Goal: Transaction & Acquisition: Purchase product/service

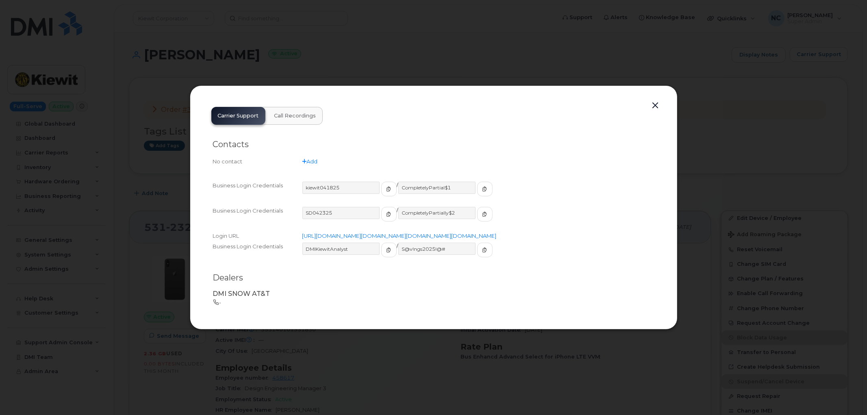
click at [653, 102] on button "button" at bounding box center [655, 105] width 12 height 11
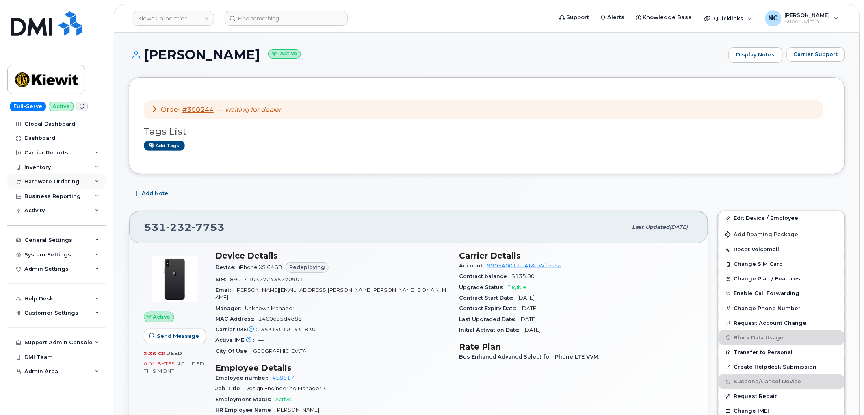
click at [64, 184] on div "Hardware Ordering" at bounding box center [51, 181] width 55 height 7
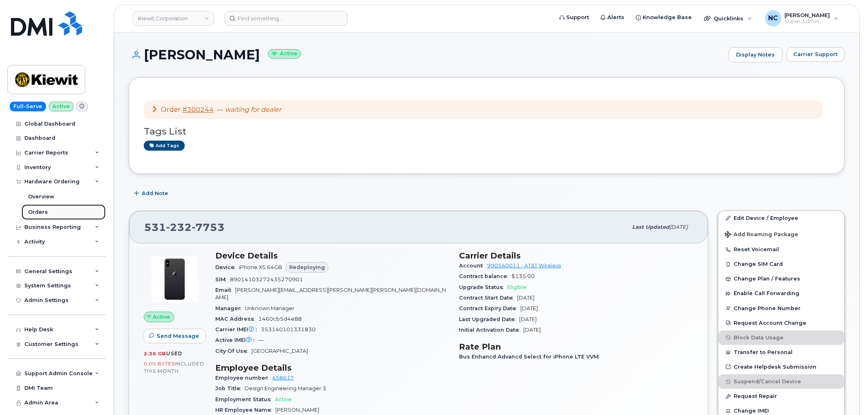
click at [43, 209] on div "Orders" at bounding box center [38, 211] width 20 height 7
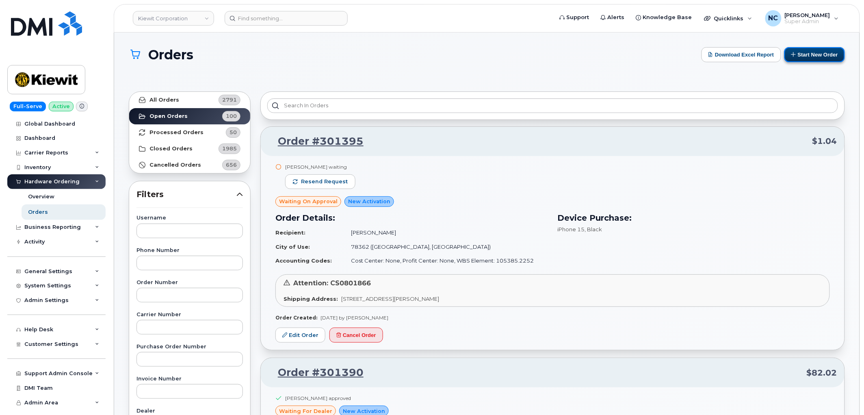
click at [810, 52] on button "Start New Order" at bounding box center [815, 54] width 61 height 15
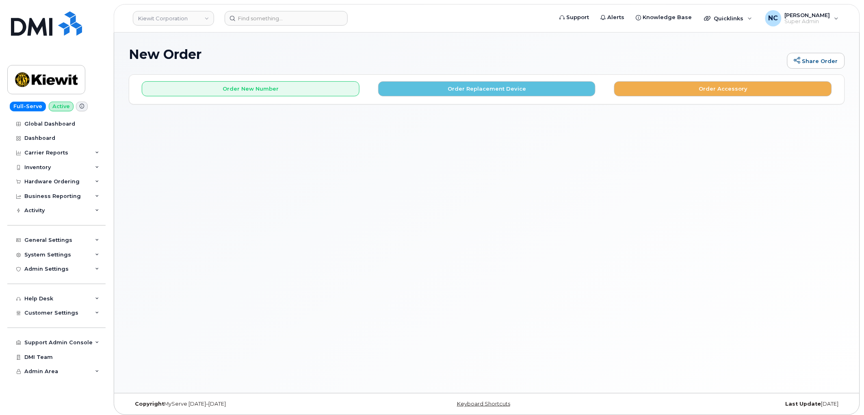
click at [318, 80] on div "Order New Number Order Replacement Device Order Accessory" at bounding box center [487, 86] width 716 height 22
click at [304, 82] on button "Order New Number" at bounding box center [251, 88] width 218 height 15
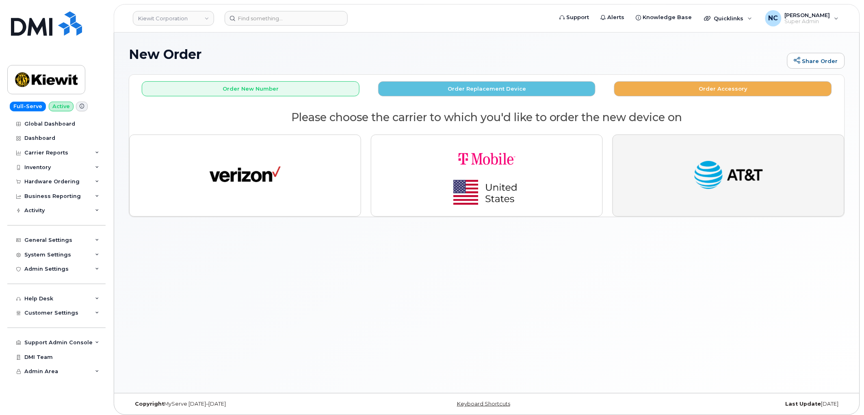
click at [713, 157] on img "button" at bounding box center [728, 175] width 71 height 37
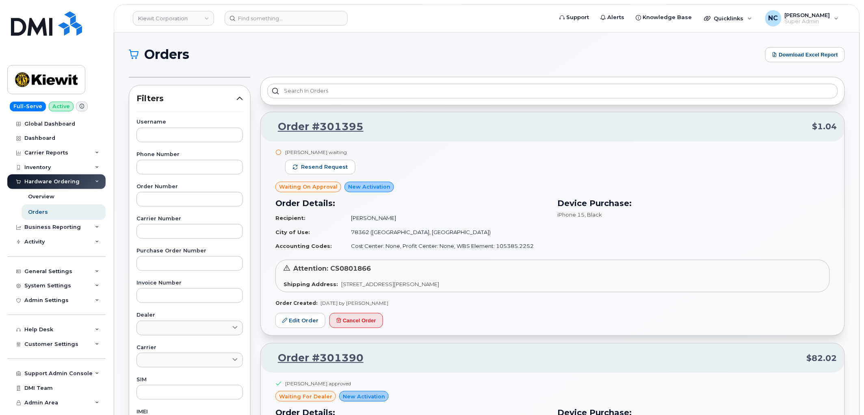
click at [64, 180] on div "Hardware Ordering" at bounding box center [51, 181] width 55 height 7
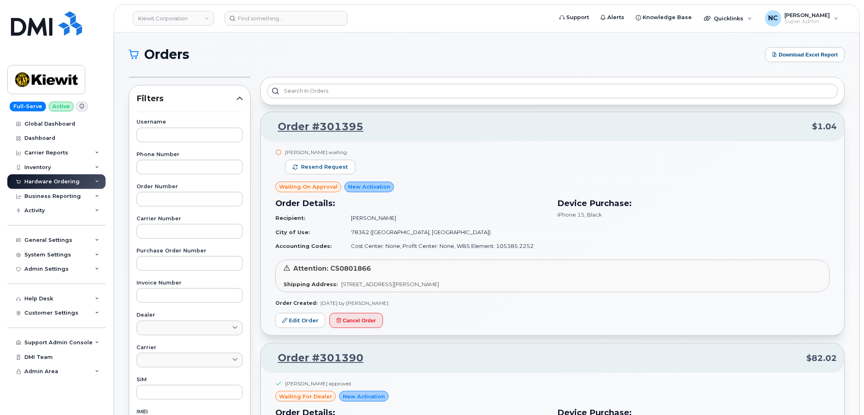
click at [53, 184] on div "Hardware Ordering" at bounding box center [51, 181] width 55 height 7
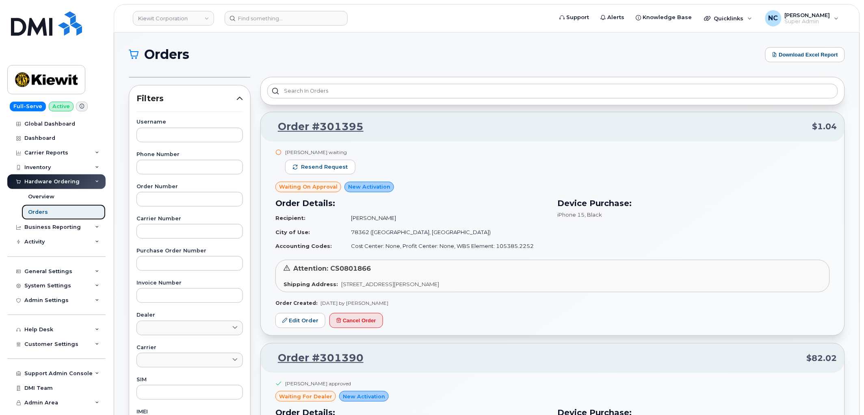
click at [41, 211] on div "Orders" at bounding box center [38, 211] width 20 height 7
click at [43, 192] on link "Overview" at bounding box center [64, 196] width 84 height 15
click at [42, 211] on div "Orders" at bounding box center [38, 211] width 20 height 7
click at [48, 195] on div "Overview" at bounding box center [41, 196] width 26 height 7
click at [39, 212] on div "Orders" at bounding box center [38, 211] width 20 height 7
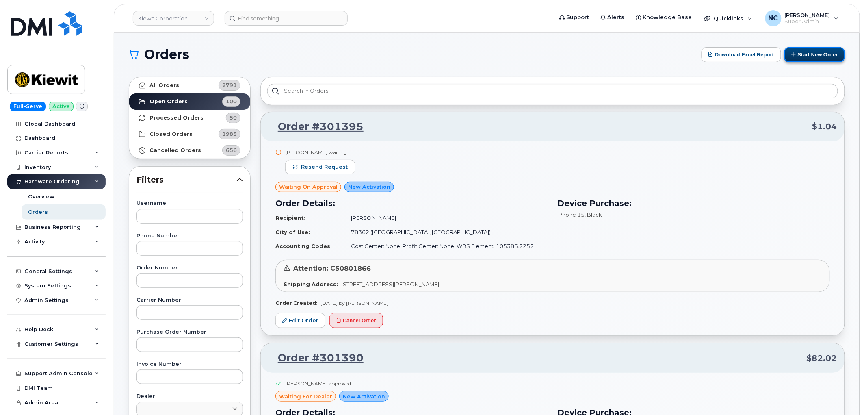
click at [806, 54] on button "Start New Order" at bounding box center [815, 54] width 61 height 15
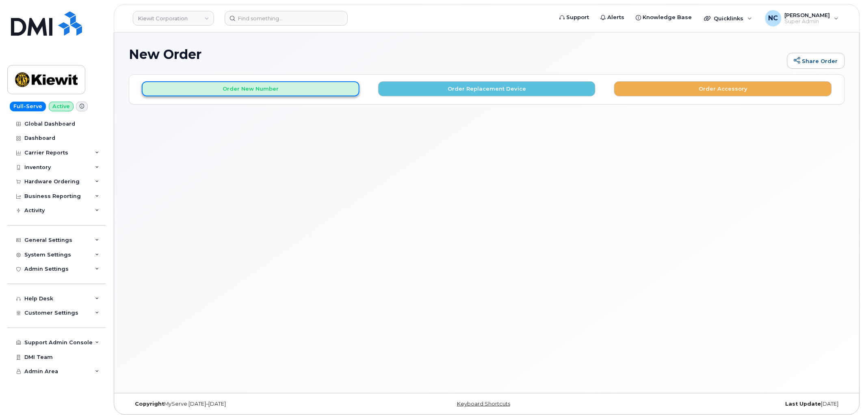
click at [283, 91] on button "Order New Number" at bounding box center [251, 88] width 218 height 15
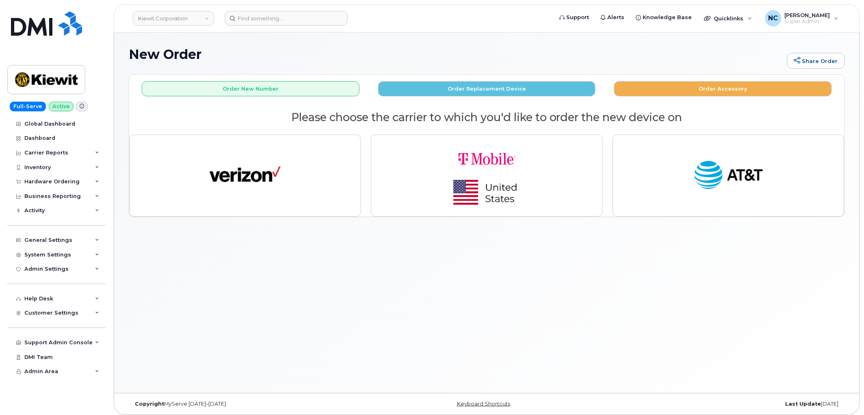
drag, startPoint x: 248, startPoint y: 174, endPoint x: 429, endPoint y: 318, distance: 231.6
click at [442, 339] on div "New Order Share Order × Share This Order If you want to allow others to create …" at bounding box center [487, 213] width 746 height 360
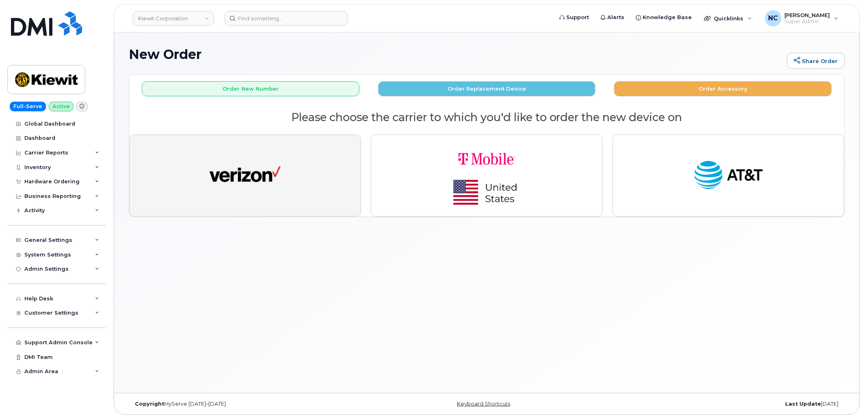
click at [248, 176] on img "button" at bounding box center [245, 175] width 71 height 37
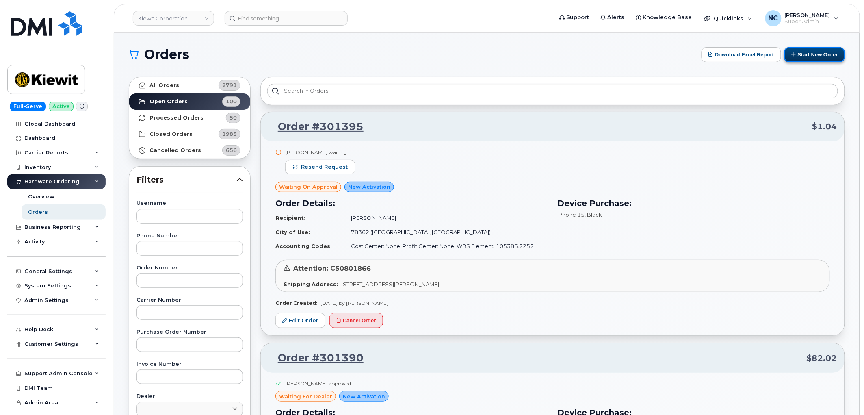
click at [818, 58] on button "Start New Order" at bounding box center [815, 54] width 61 height 15
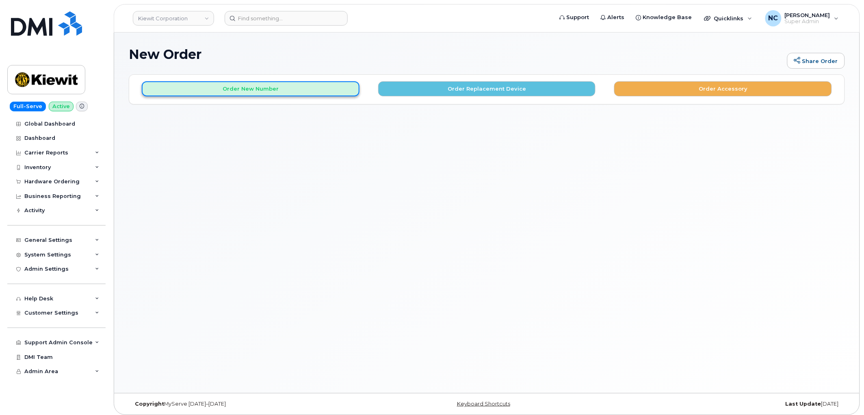
click at [320, 84] on button "Order New Number" at bounding box center [251, 88] width 218 height 15
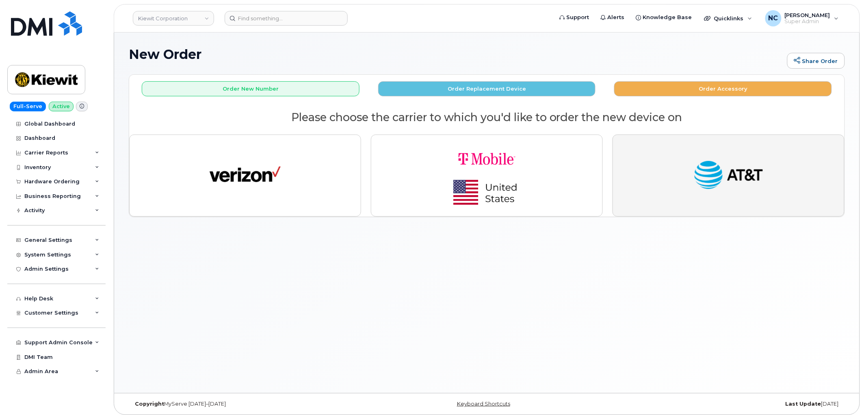
click at [740, 195] on button "button" at bounding box center [729, 176] width 232 height 82
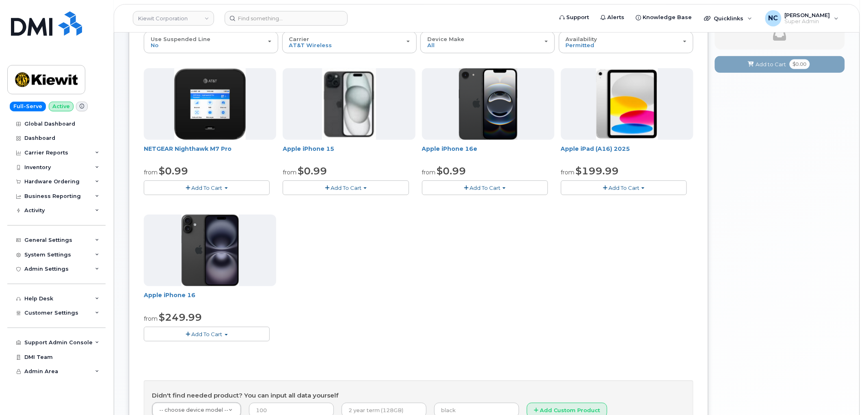
scroll to position [45, 0]
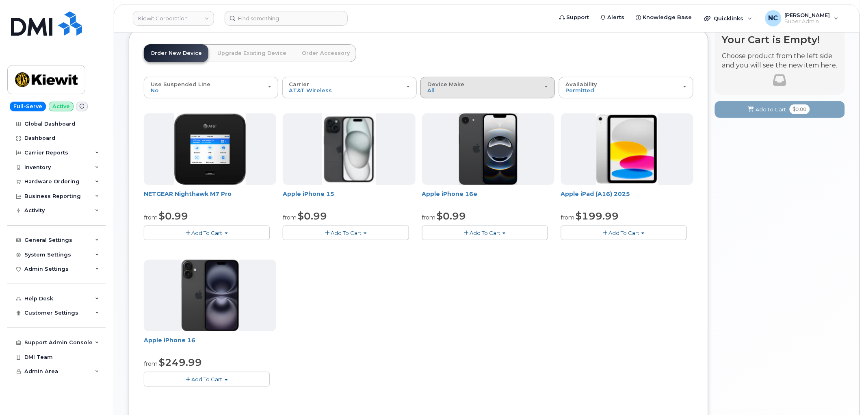
click at [512, 83] on div "Device Make All iPhone Modem Tablet" at bounding box center [487, 87] width 121 height 13
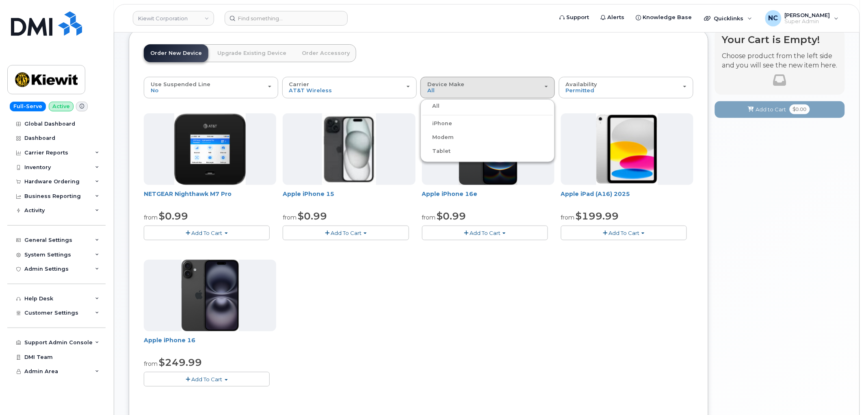
click at [517, 332] on div "NETGEAR Nighthawk M7 Pro from $0.99 Add To Cart $0.99 - 2 Year Activation $449.…" at bounding box center [419, 256] width 550 height 286
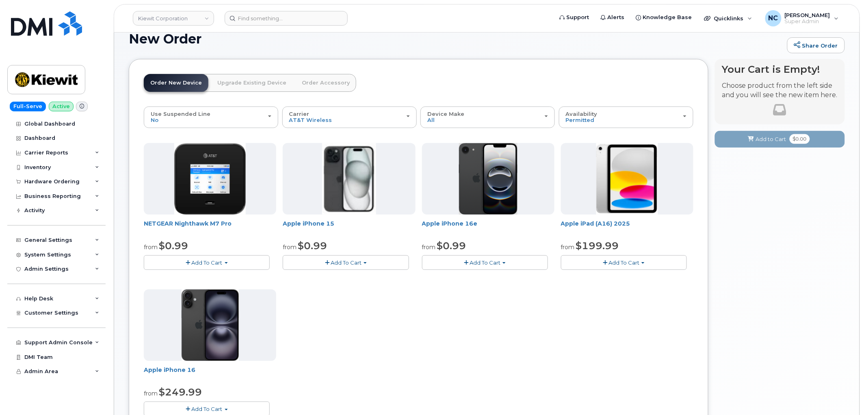
scroll to position [0, 0]
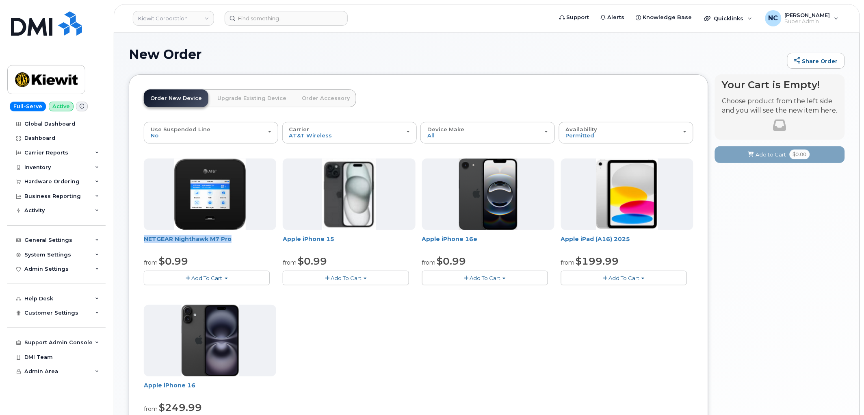
drag, startPoint x: 237, startPoint y: 238, endPoint x: 142, endPoint y: 243, distance: 94.8
click at [142, 243] on div "Order New Device Upgrade Existing Device Order Accessory Order new device and n…" at bounding box center [419, 309] width 580 height 470
copy link "NETGEAR Nighthawk M7 Pro"
click at [58, 172] on div "Inventory" at bounding box center [56, 167] width 98 height 15
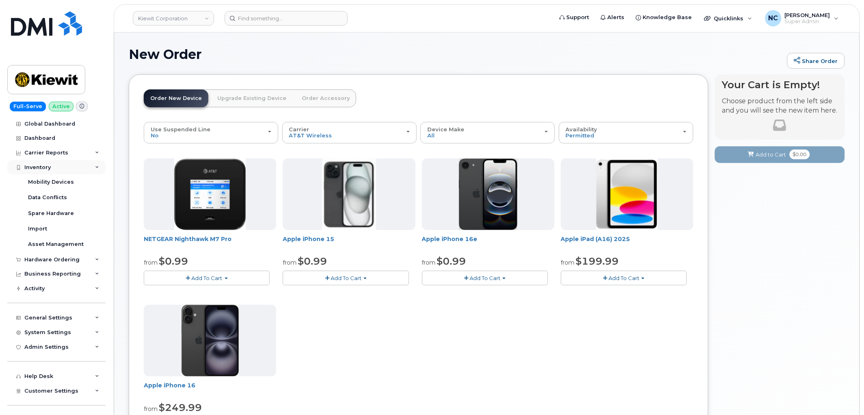
click at [59, 169] on div "Inventory" at bounding box center [56, 167] width 98 height 15
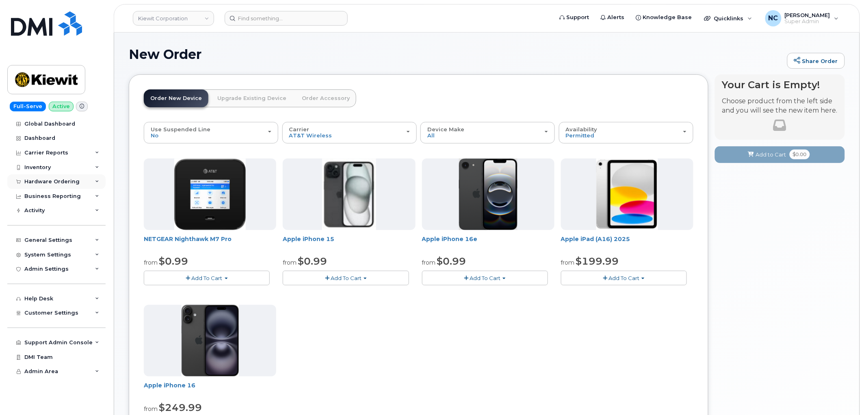
click at [60, 183] on div "Hardware Ordering" at bounding box center [51, 181] width 55 height 7
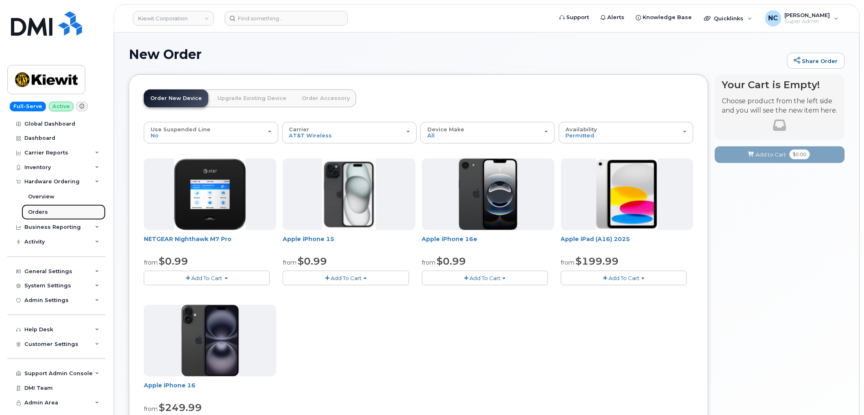
click at [43, 210] on div "Orders" at bounding box center [38, 211] width 20 height 7
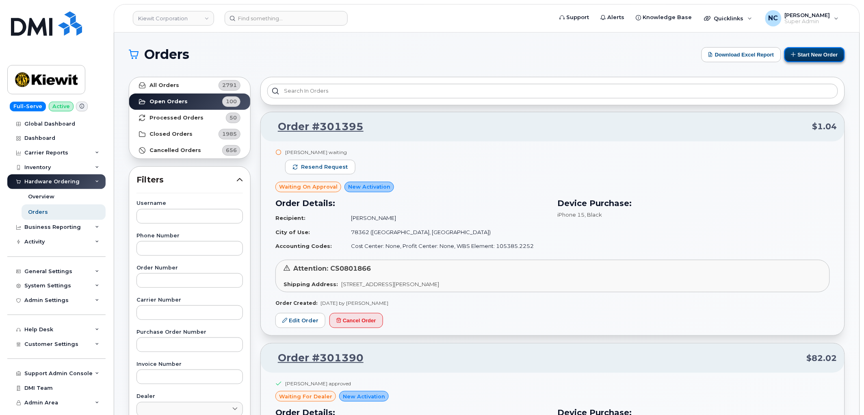
click at [812, 59] on button "Start New Order" at bounding box center [815, 54] width 61 height 15
click at [806, 55] on button "Start New Order" at bounding box center [815, 54] width 61 height 15
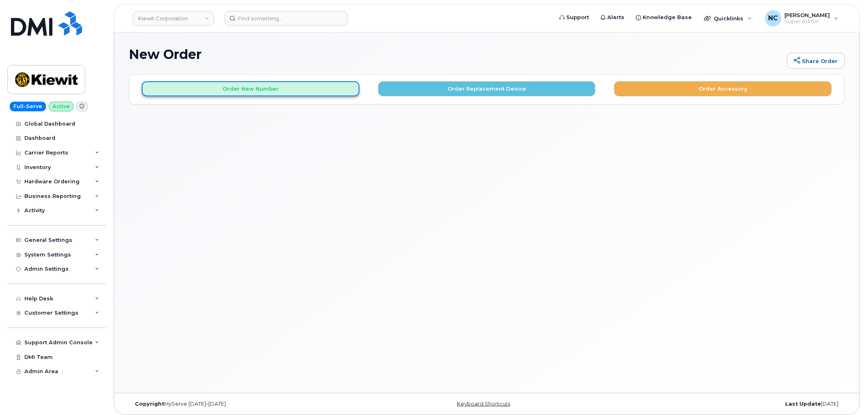
click at [328, 90] on button "Order New Number" at bounding box center [251, 88] width 218 height 15
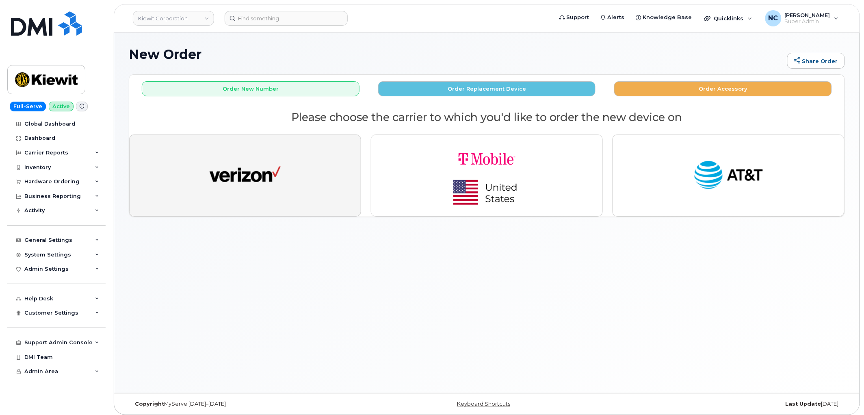
click at [275, 180] on img "button" at bounding box center [245, 175] width 71 height 37
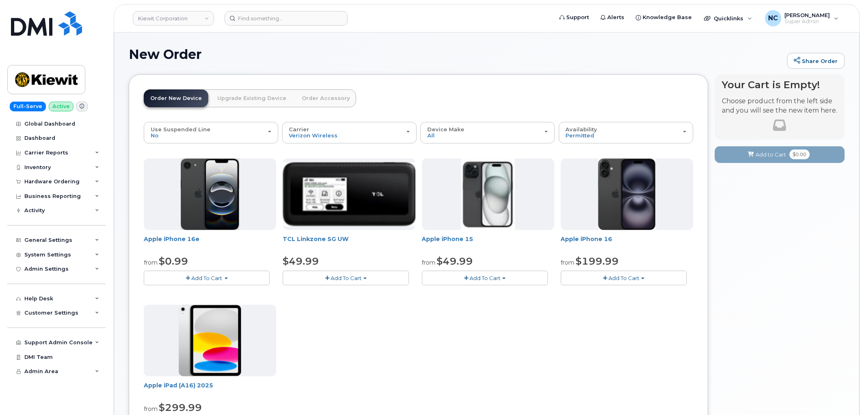
click at [335, 277] on span "Add To Cart" at bounding box center [346, 278] width 31 height 7
click at [339, 291] on link "$49.99 - 2 Year Activation" at bounding box center [327, 293] width 85 height 10
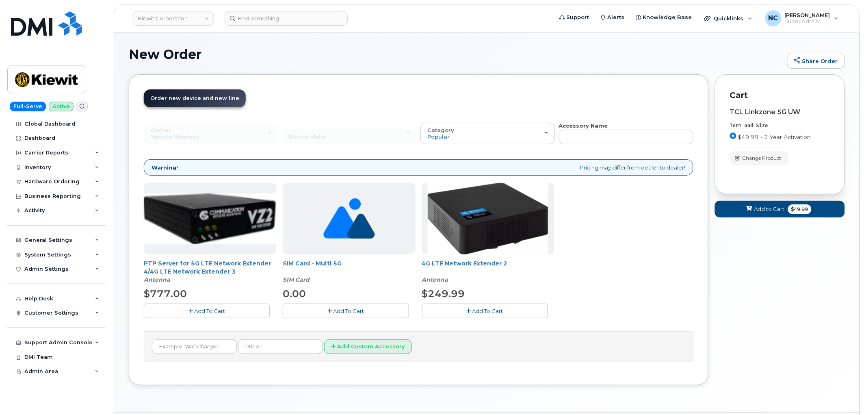
click at [327, 309] on button "Add To Cart" at bounding box center [346, 311] width 126 height 14
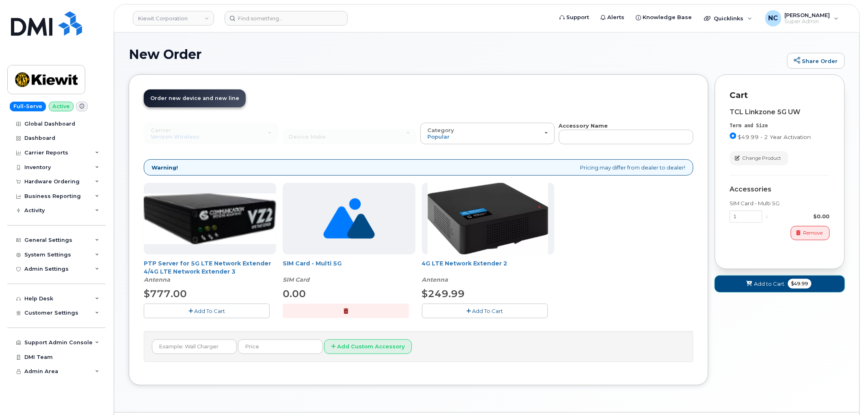
click at [824, 290] on button "Add to Cart $49.99" at bounding box center [780, 284] width 130 height 17
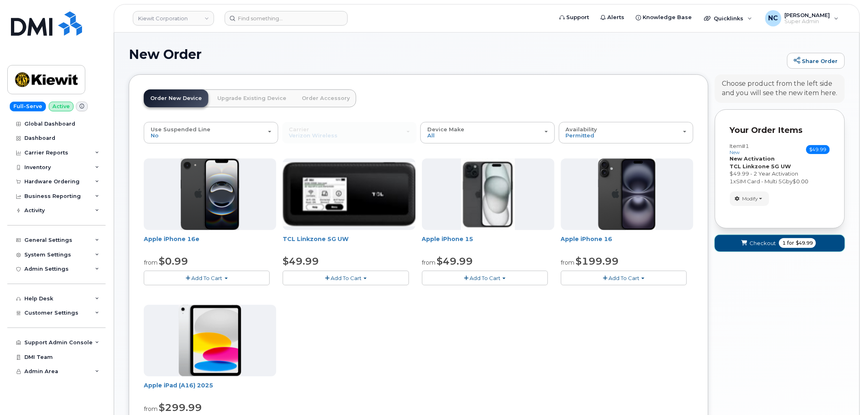
click at [749, 241] on button "Checkout 1 for $49.99" at bounding box center [780, 243] width 130 height 17
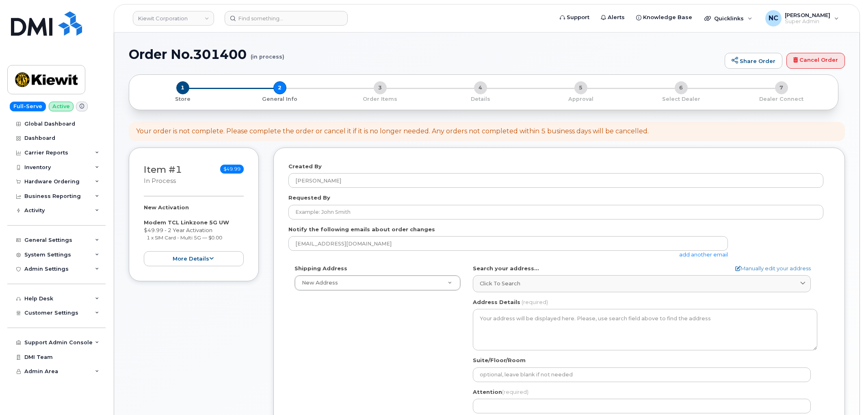
select select
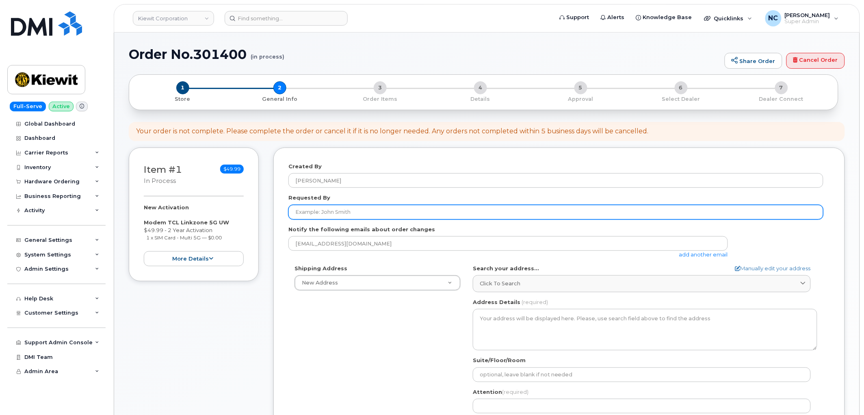
click at [345, 210] on input "Requested By" at bounding box center [556, 212] width 535 height 15
paste input "[PERSON_NAME]"
type input "[PERSON_NAME]"
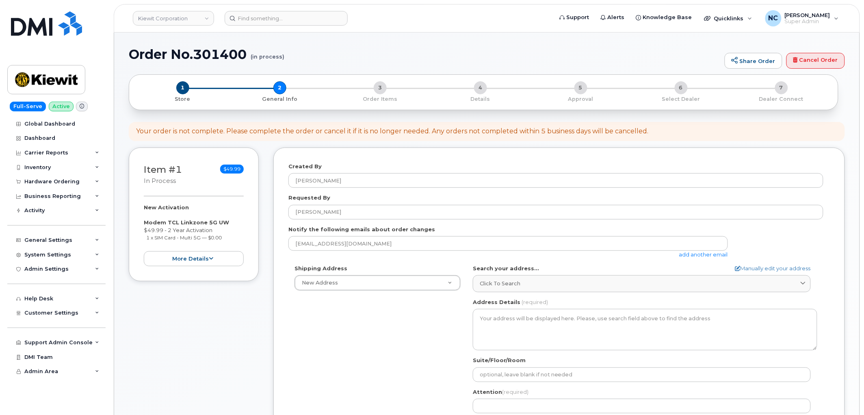
click at [694, 254] on link "add another email" at bounding box center [703, 254] width 49 height 7
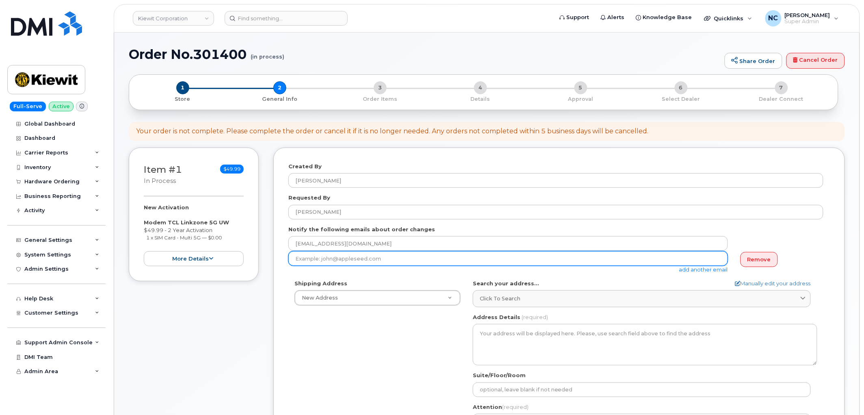
click at [378, 260] on input "email" at bounding box center [509, 258] width 440 height 15
paste input "ALVARO.MONCALEANO@KIEWIT.COM"
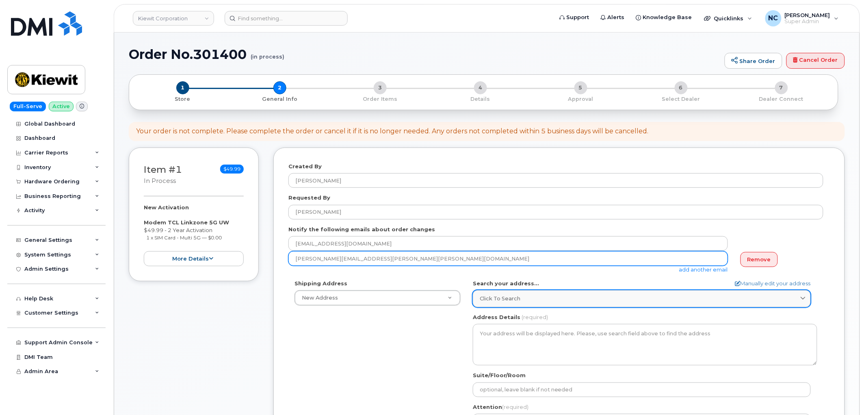
type input "ALVARO.MONCALEANO@KIEWIT.COM"
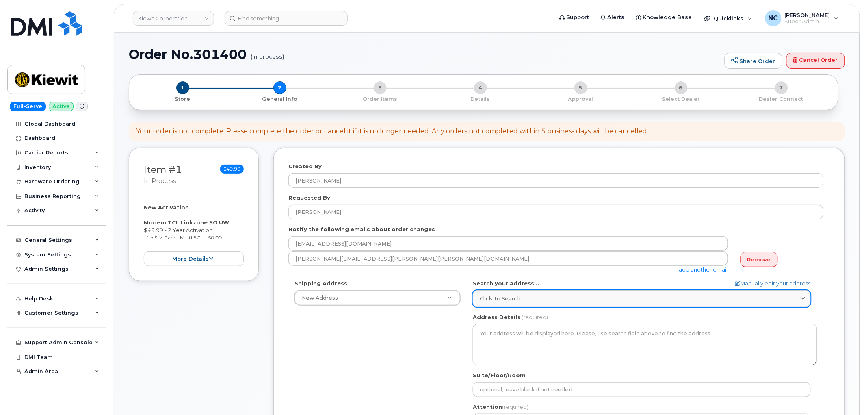
click at [517, 299] on span "Click to search" at bounding box center [500, 299] width 41 height 8
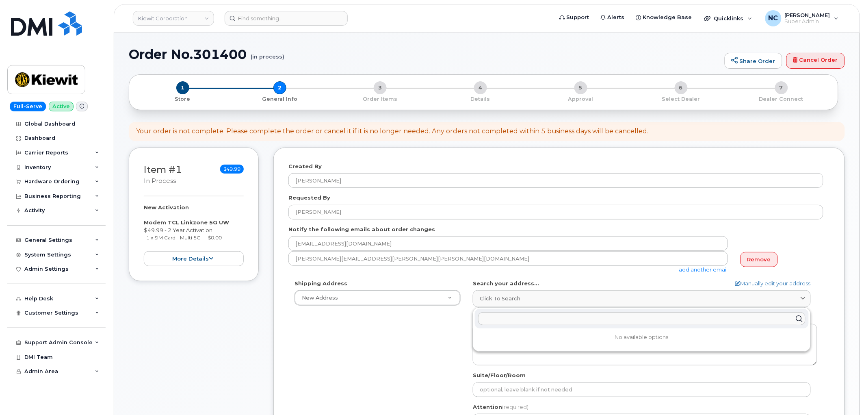
click at [508, 317] on input "text" at bounding box center [642, 318] width 328 height 13
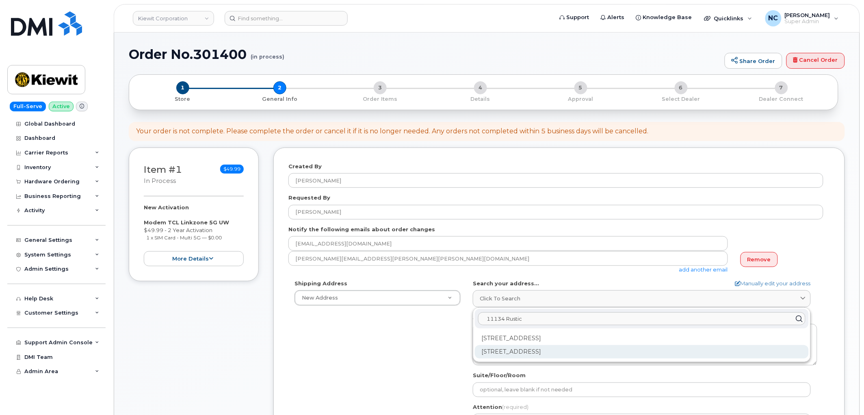
type input "11134 Rustic"
click at [555, 355] on div "11134 Rustic Timber Loop San Antonio FL 33576-7393" at bounding box center [642, 351] width 334 height 13
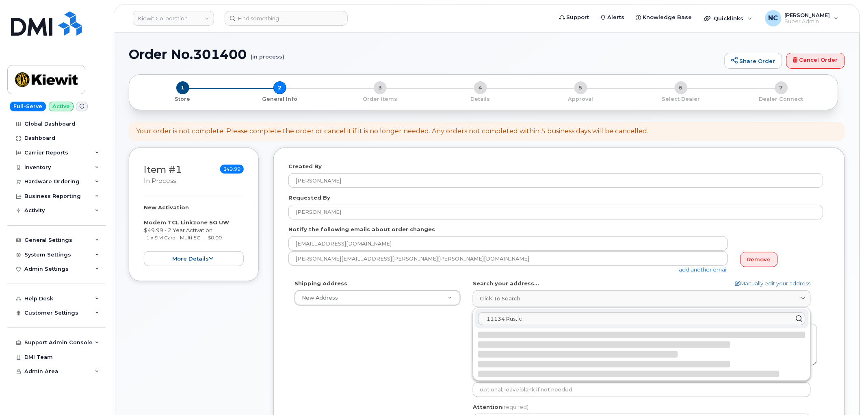
select select
type textarea "11134 Rustic Timber Loop SAN ANTONIO FL 33576-7393 UNITED STATES"
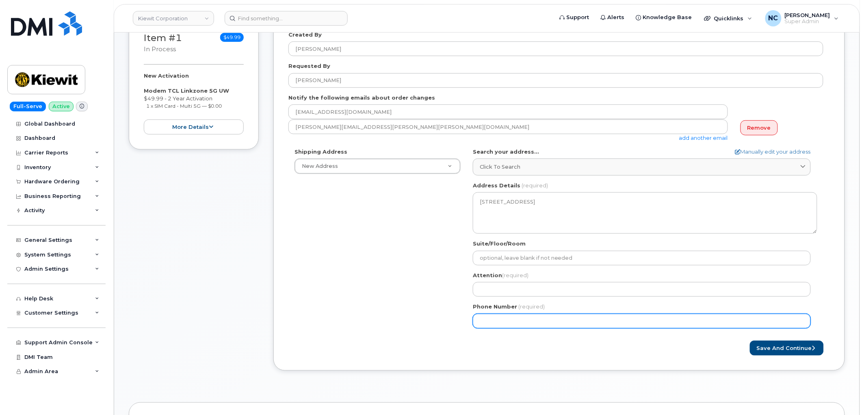
scroll to position [135, 0]
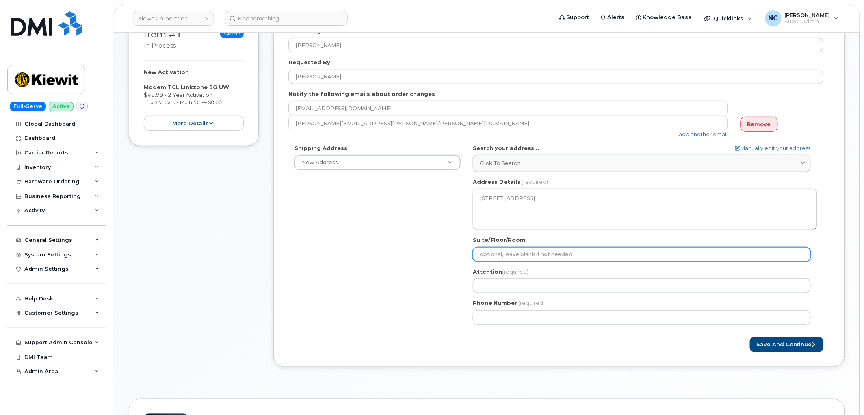
click at [496, 259] on input "Suite/Floor/Room" at bounding box center [642, 254] width 338 height 15
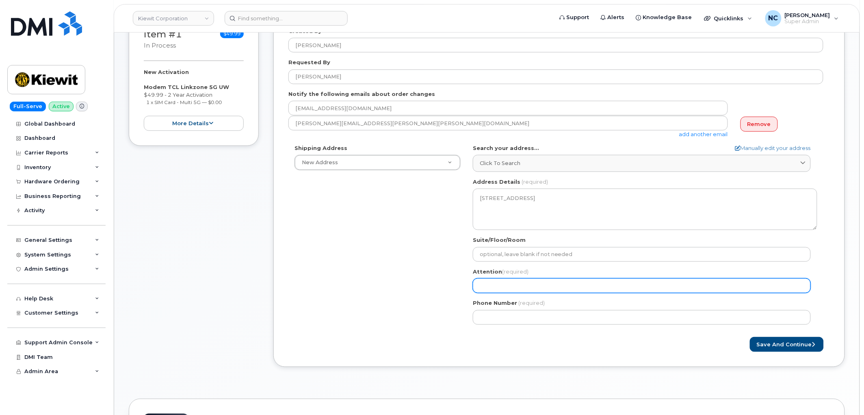
click at [481, 290] on input "Attention (required)" at bounding box center [642, 285] width 338 height 15
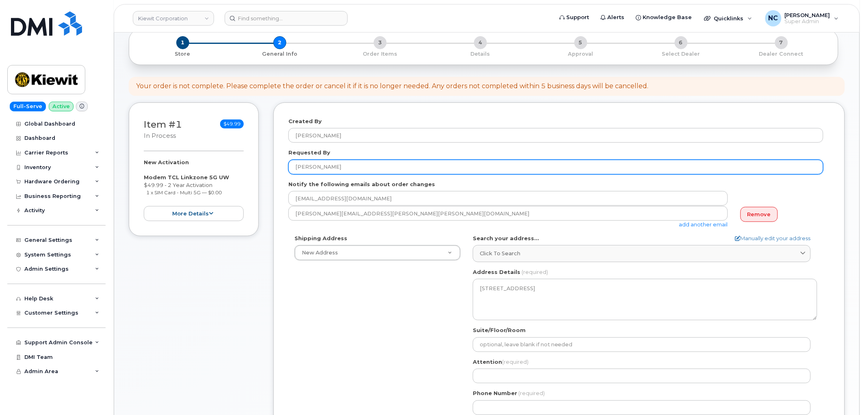
click at [356, 163] on input "[PERSON_NAME]" at bounding box center [556, 167] width 535 height 15
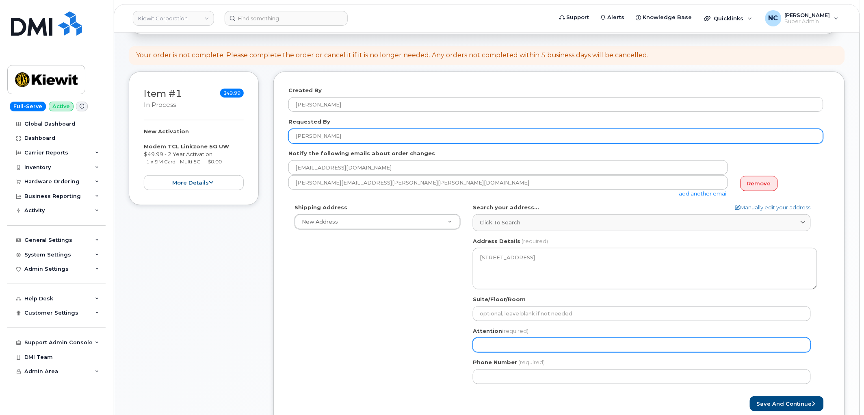
scroll to position [90, 0]
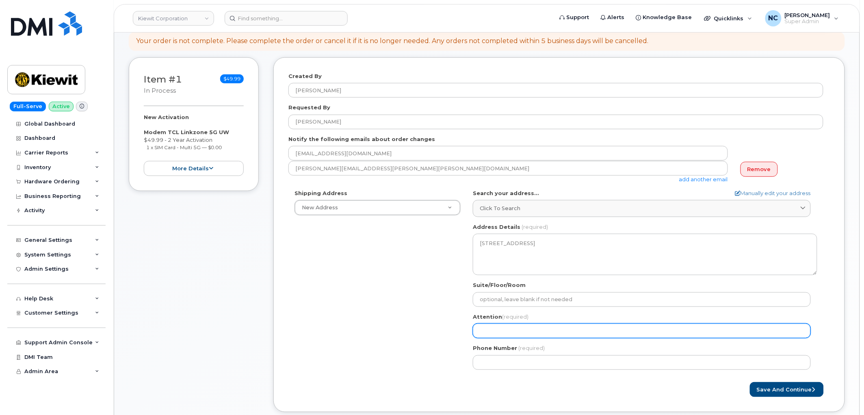
click at [527, 328] on input "Attention (required)" at bounding box center [642, 330] width 338 height 15
paste input "[PERSON_NAME]"
select select
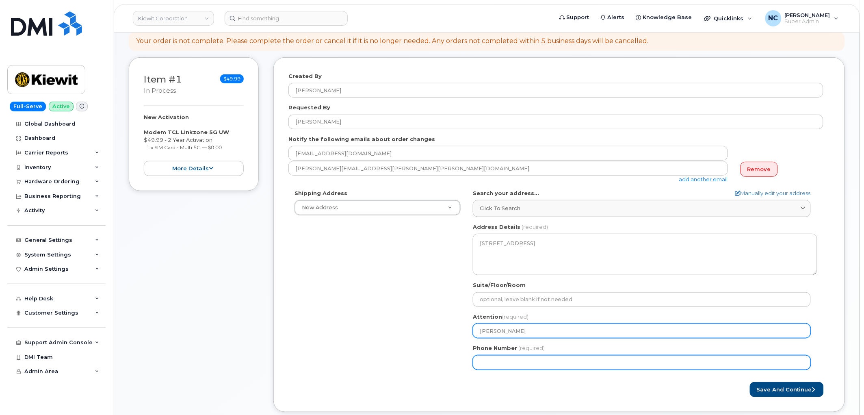
type input "[PERSON_NAME]"
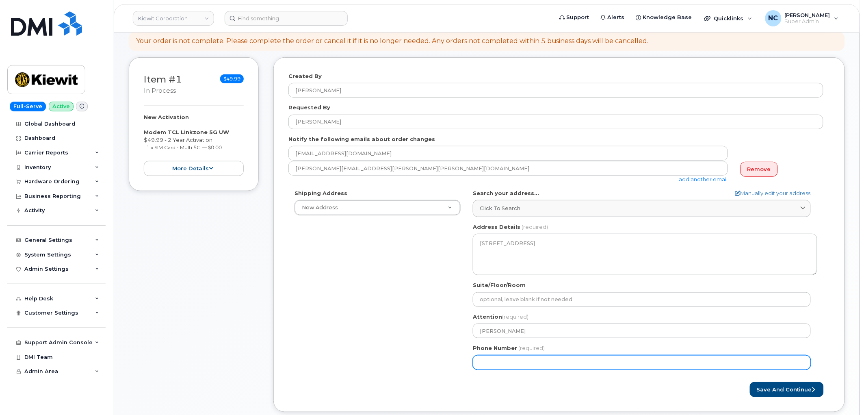
drag, startPoint x: 498, startPoint y: 357, endPoint x: 498, endPoint y: 350, distance: 6.9
click at [498, 357] on input "Phone Number" at bounding box center [642, 362] width 338 height 15
paste input "7203472877"
click at [506, 360] on input "Phone Number" at bounding box center [642, 362] width 338 height 15
select select
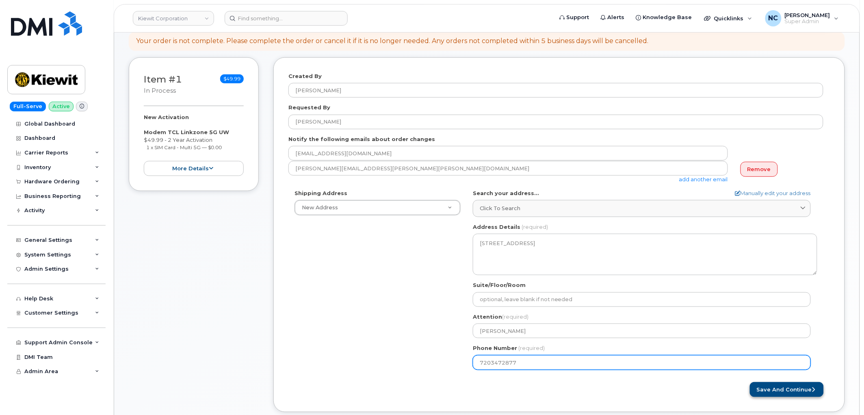
type input "7203472877"
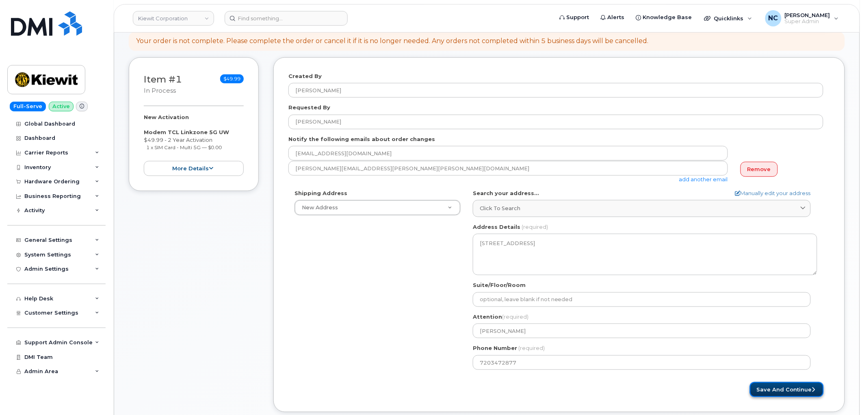
click at [783, 386] on button "Save and Continue" at bounding box center [787, 389] width 74 height 15
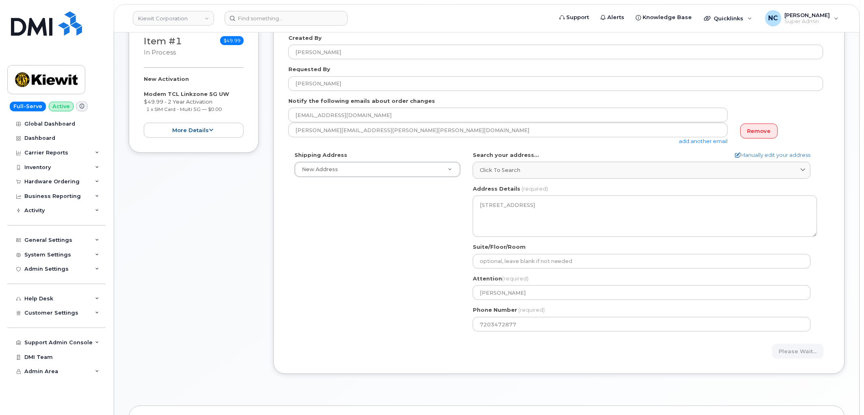
scroll to position [180, 0]
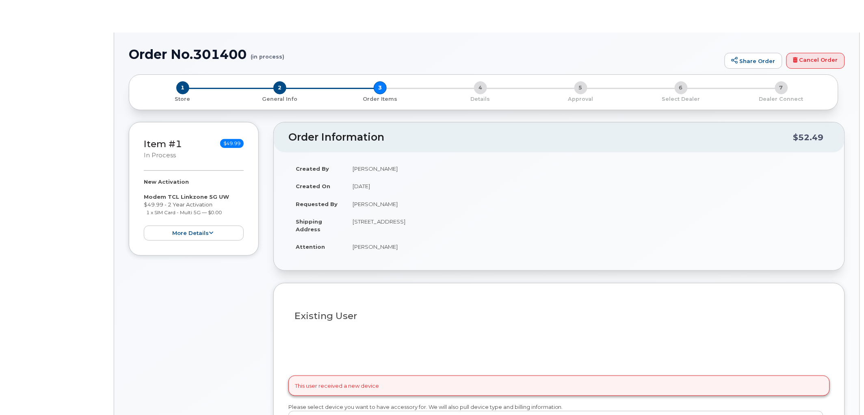
radio input "true"
select select
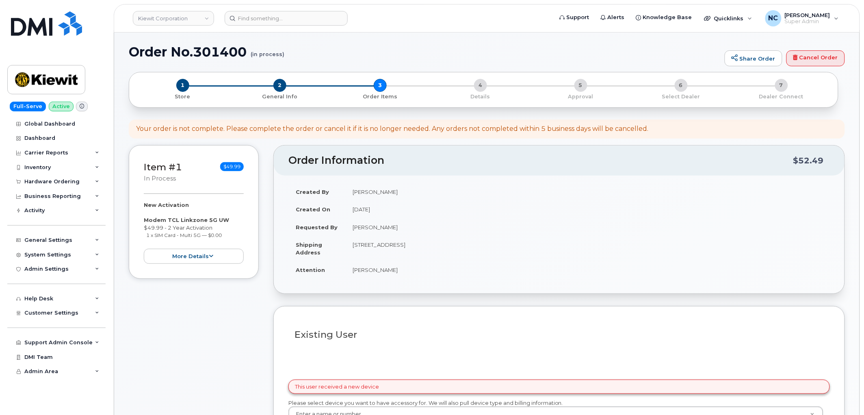
scroll to position [135, 0]
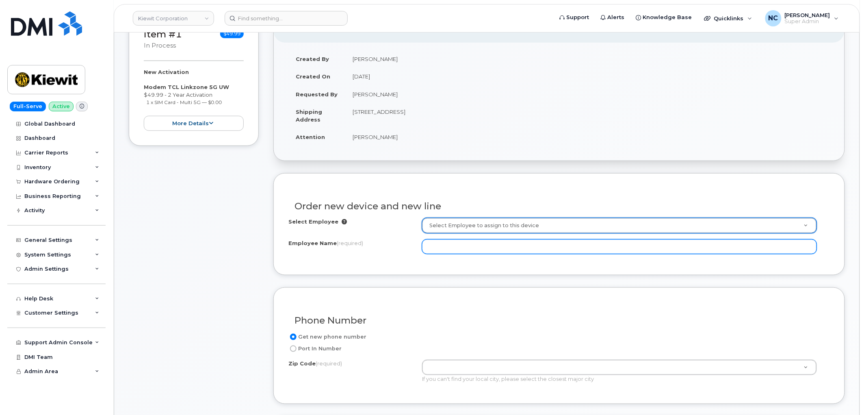
click at [475, 250] on input "Employee Name (required)" at bounding box center [619, 246] width 395 height 15
paste input "[PERSON_NAME]"
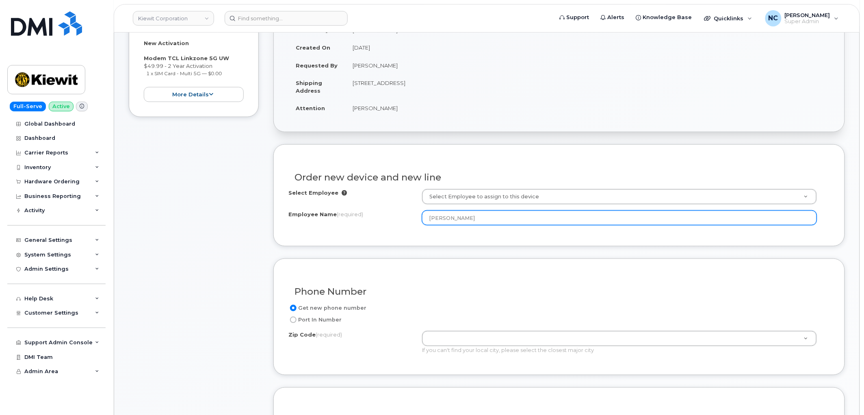
scroll to position [180, 0]
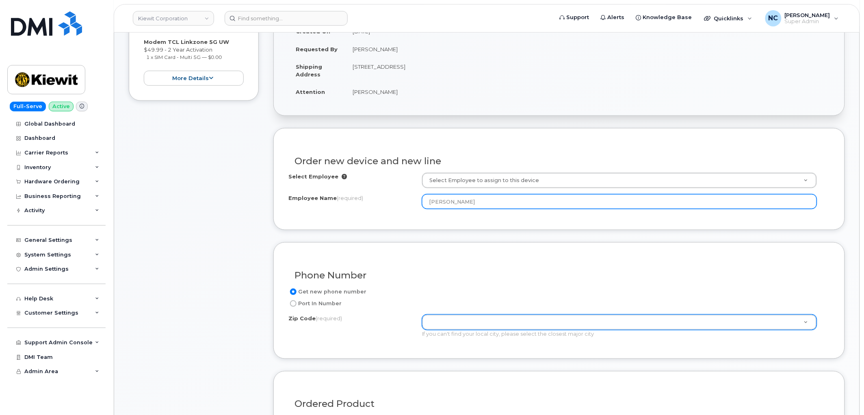
type input "[PERSON_NAME]"
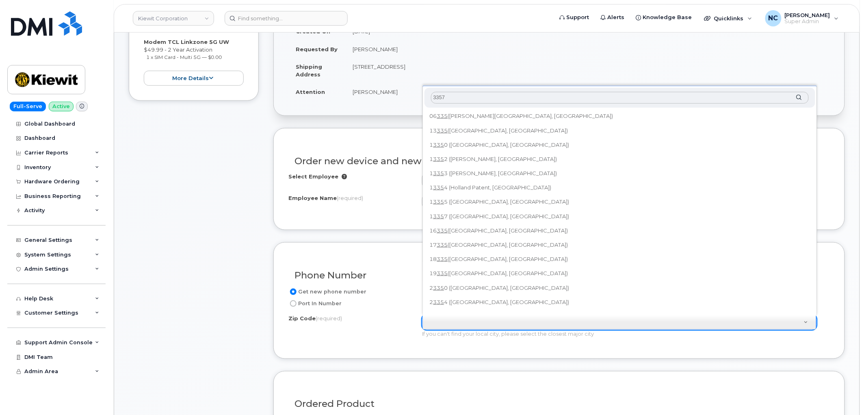
type input "33576"
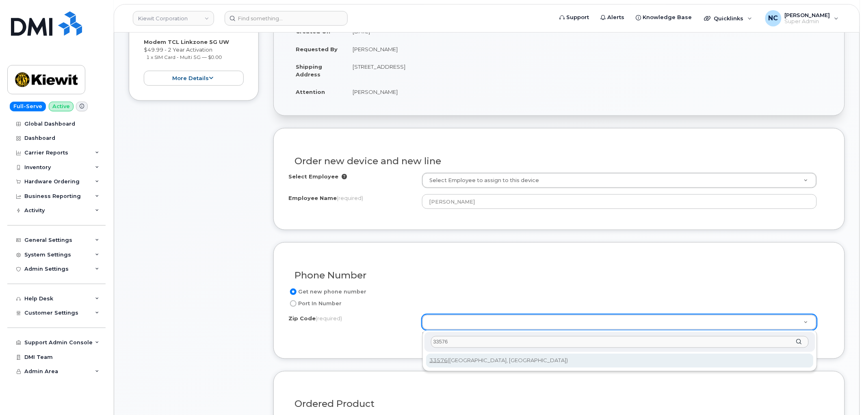
type input "33576"
type input "33576 ([GEOGRAPHIC_DATA], [GEOGRAPHIC_DATA])"
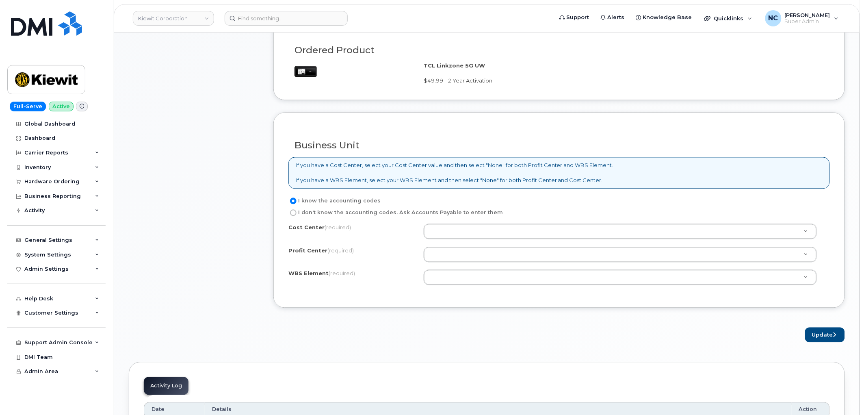
scroll to position [542, 0]
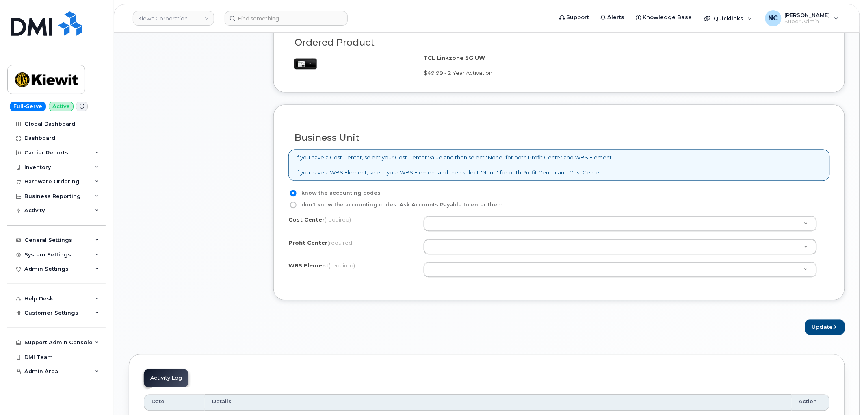
click at [489, 279] on div "Cost Center (required) Unknown Profit Center (required) None - None - None WBS …" at bounding box center [560, 250] width 542 height 69
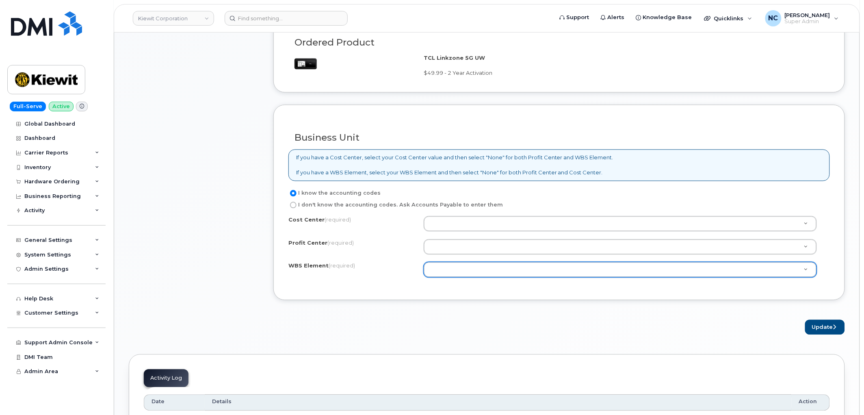
drag, startPoint x: 360, startPoint y: 306, endPoint x: 427, endPoint y: 258, distance: 83.1
click at [442, 280] on div "Cost Center (required) Unknown Profit Center (required) None - None - None WBS …" at bounding box center [560, 250] width 542 height 69
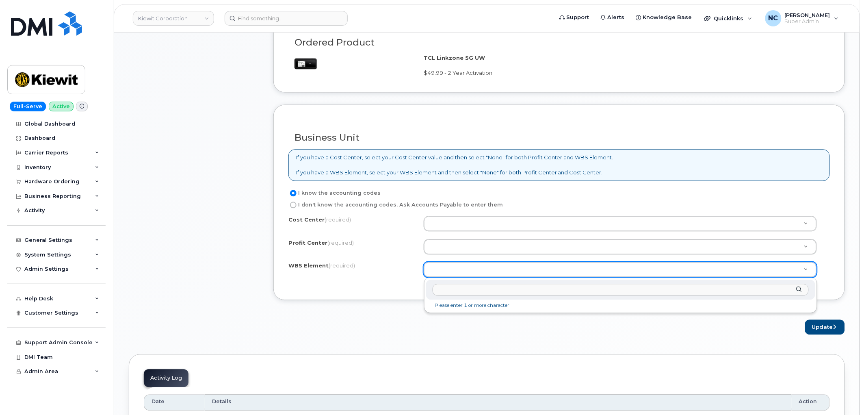
paste input "110200.1990"
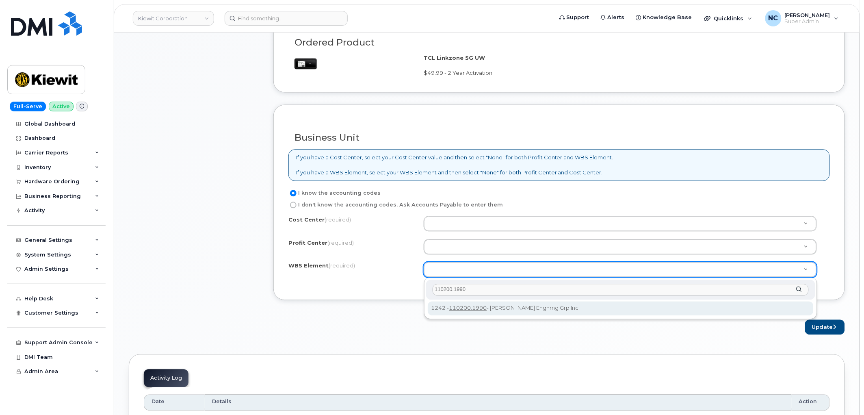
type input "110200.1990"
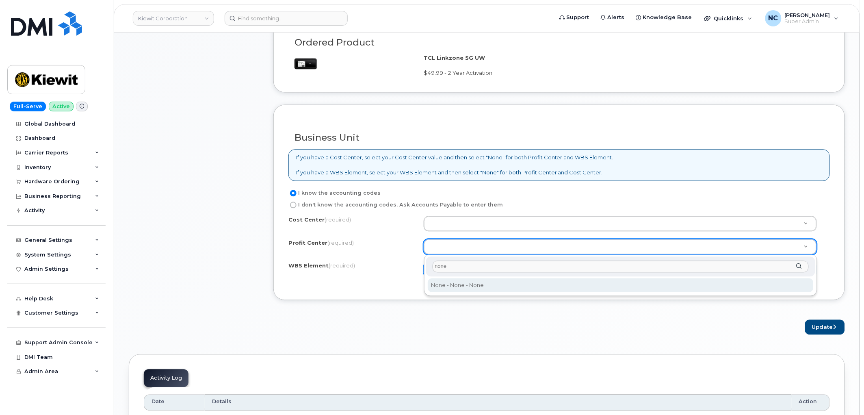
type input "none"
select select "None"
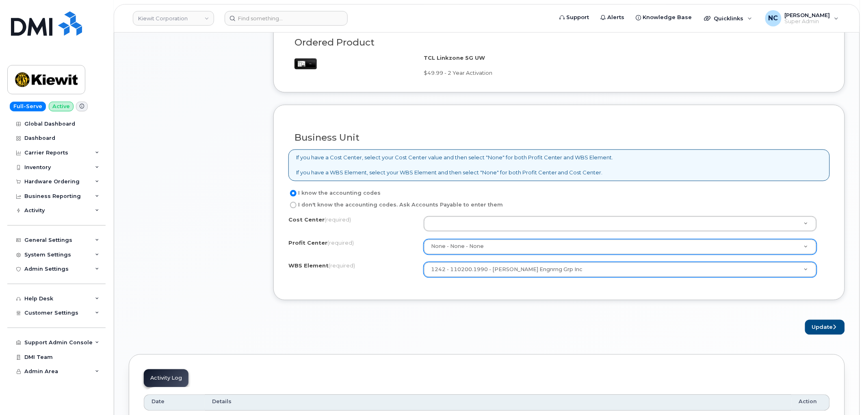
click at [480, 211] on div "I know the accounting codes I don't know the accounting codes. Ask Accounts Pay…" at bounding box center [560, 237] width 542 height 97
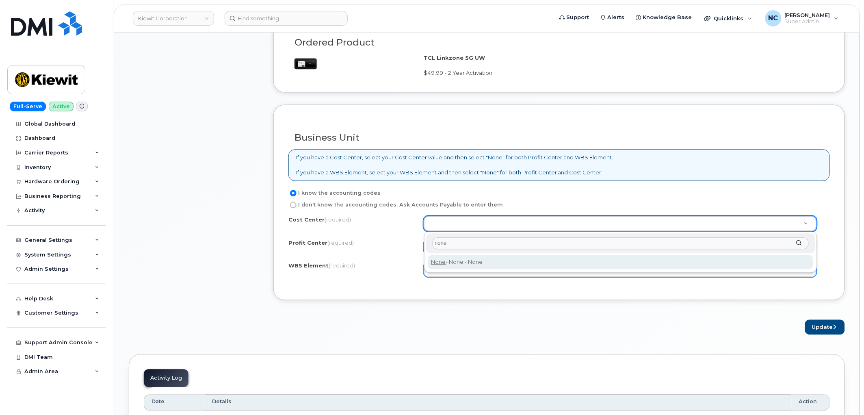
type input "none"
type input "None"
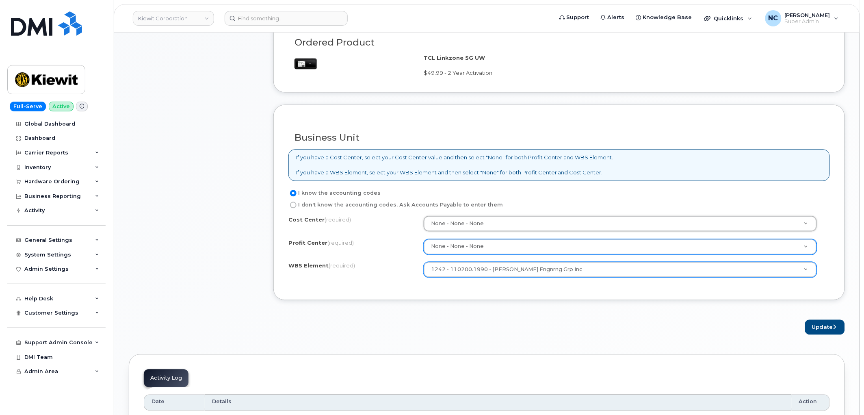
click at [575, 318] on form "Existing User Additional cost to upgrading the device Selected device is Eligib…" at bounding box center [559, 51] width 572 height 568
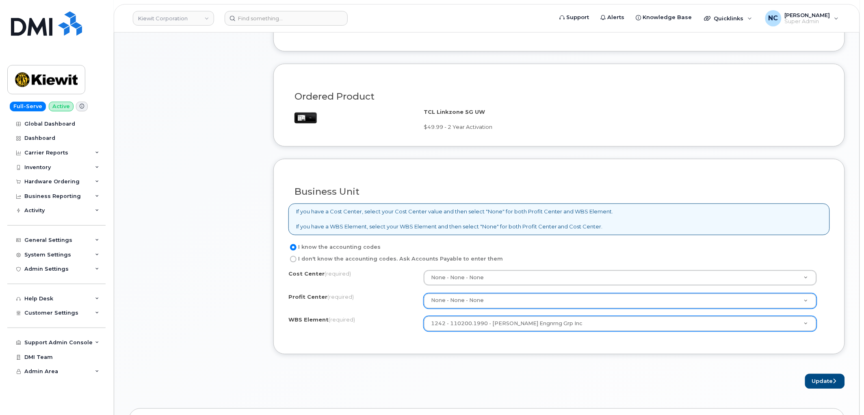
scroll to position [587, 0]
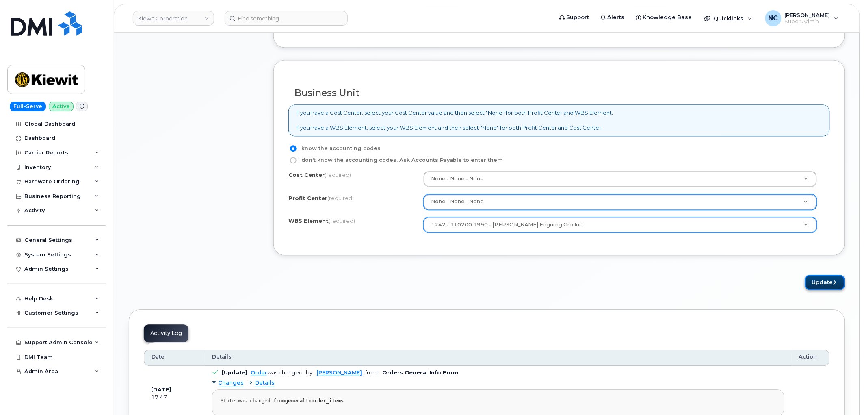
click at [816, 285] on button "Update" at bounding box center [825, 282] width 40 height 15
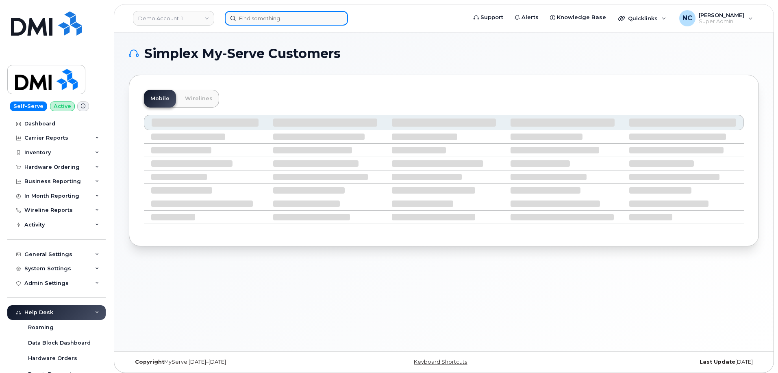
click at [267, 13] on input at bounding box center [286, 18] width 123 height 15
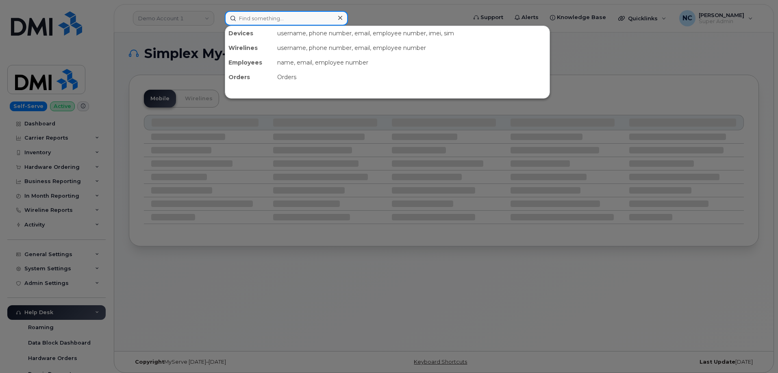
paste input "Alvaro Moncaleano"
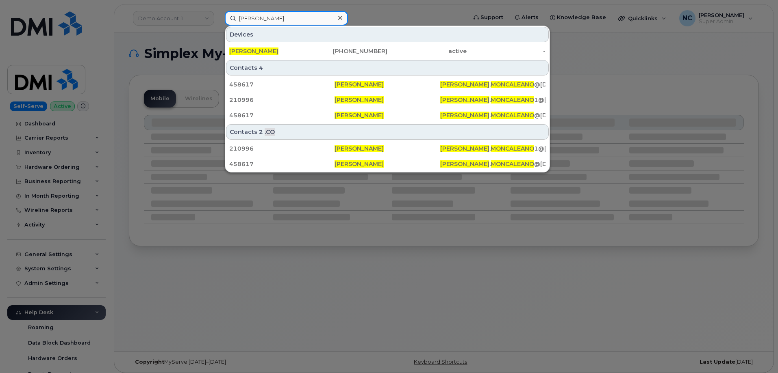
type input "Alvaro Moncaleano"
click at [299, 60] on div "Contacts 4 458617 Alvaro Moncaleano ALVARO . MONCALEANO @KIEWIT.COM 210996 Alva…" at bounding box center [387, 91] width 324 height 64
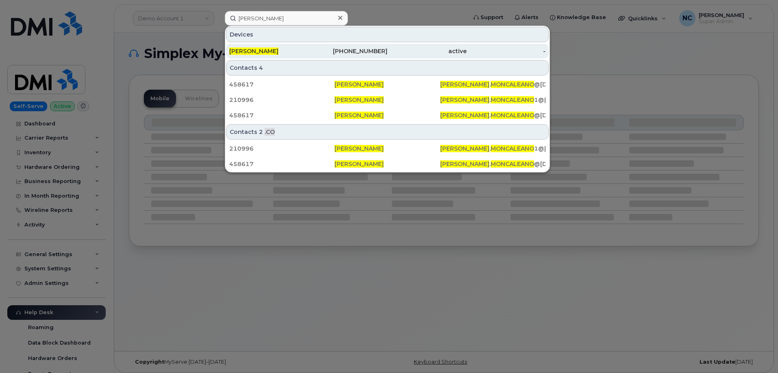
click at [302, 52] on div "[PERSON_NAME]" at bounding box center [268, 51] width 79 height 8
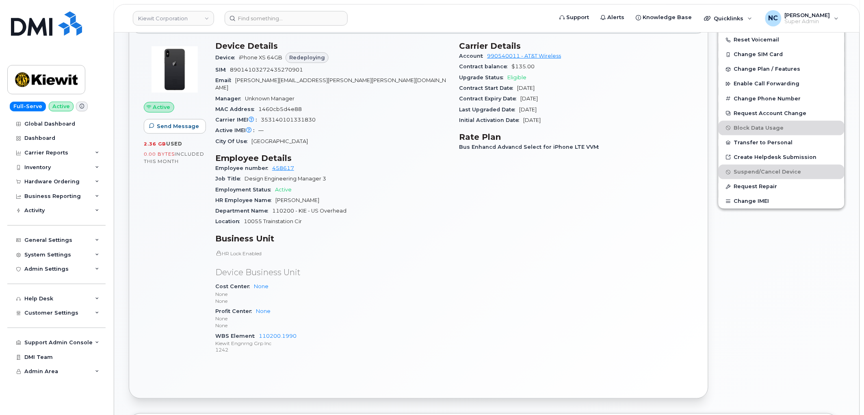
scroll to position [226, 0]
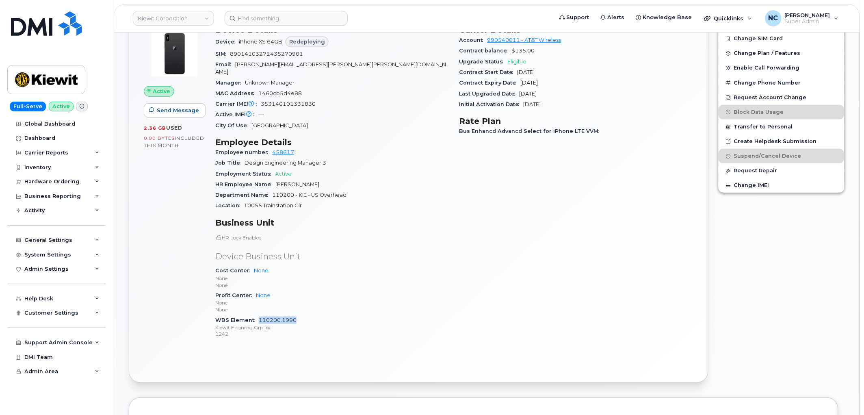
drag, startPoint x: 306, startPoint y: 311, endPoint x: 258, endPoint y: 311, distance: 48.0
click at [258, 315] on div "WBS Element 110200.1990 [PERSON_NAME] Engnrng Grp Inc 1242" at bounding box center [332, 327] width 234 height 25
copy link "110200.1990"
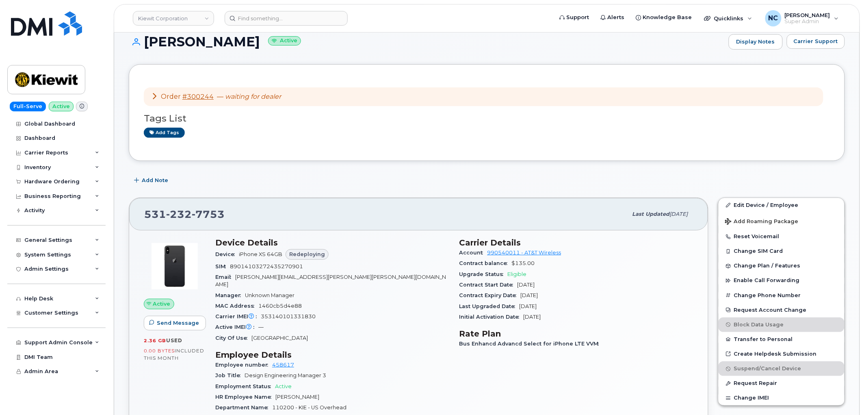
scroll to position [0, 0]
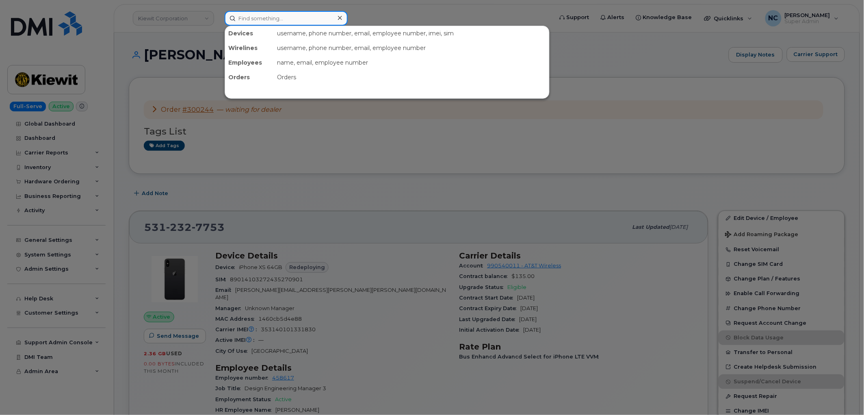
click at [272, 20] on input at bounding box center [286, 18] width 123 height 15
paste input "[PHONE_NUMBER]"
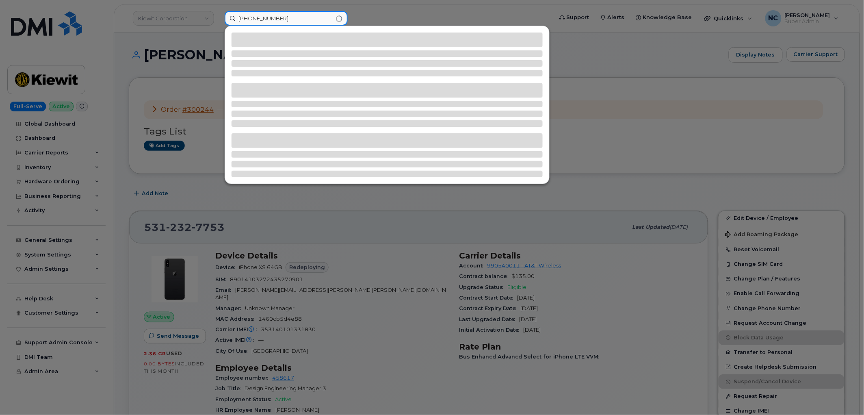
type input "[PHONE_NUMBER]"
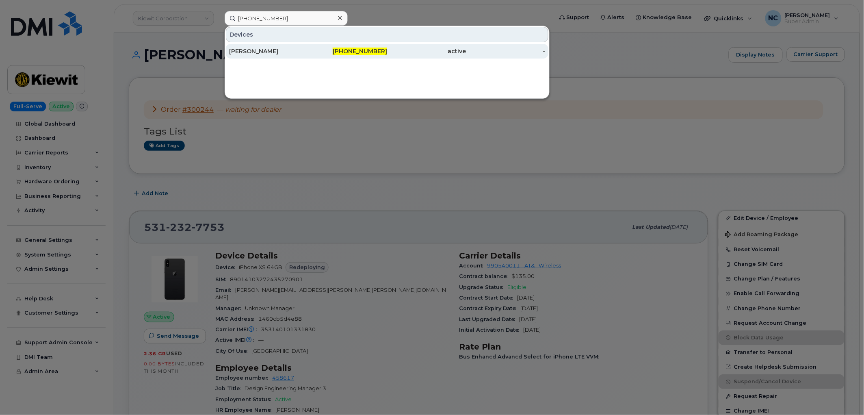
click at [272, 45] on div "[PERSON_NAME]" at bounding box center [268, 51] width 79 height 15
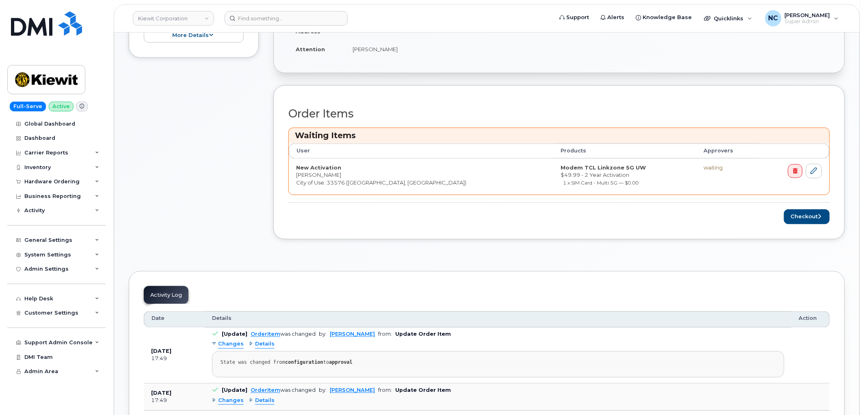
scroll to position [271, 0]
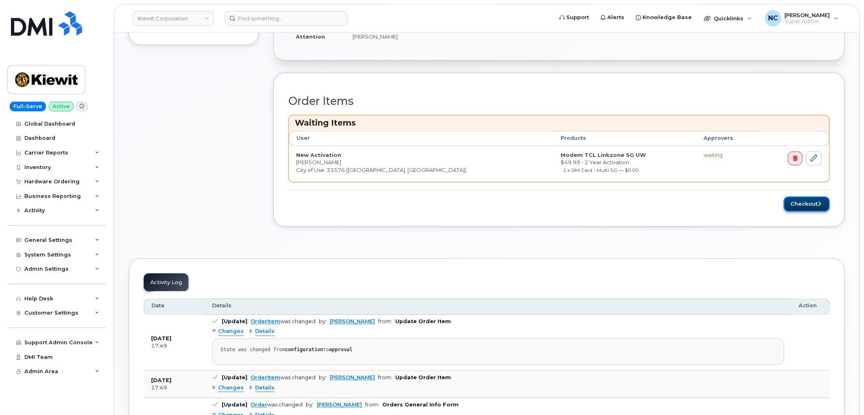
click at [811, 202] on button "Checkout" at bounding box center [807, 204] width 46 height 15
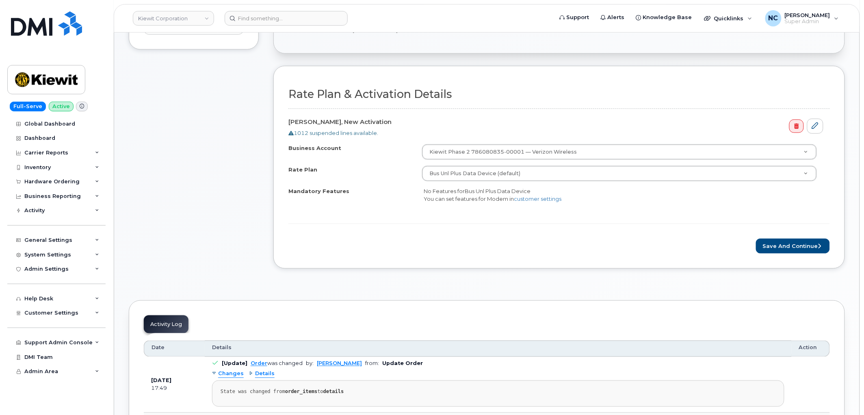
scroll to position [226, 0]
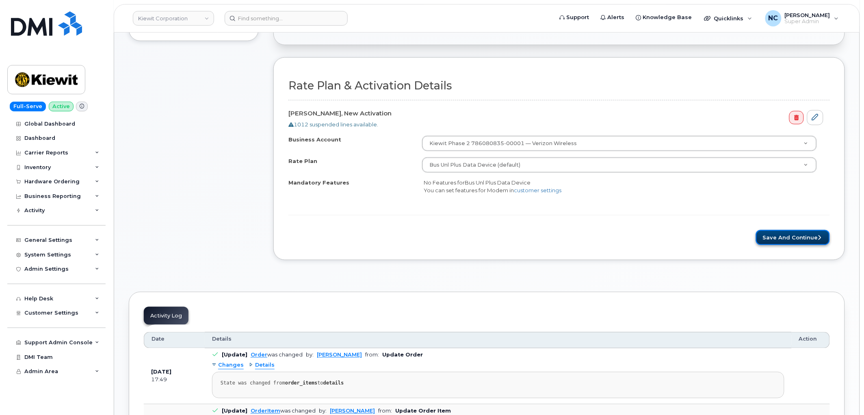
click at [810, 234] on button "Save and Continue" at bounding box center [793, 237] width 74 height 15
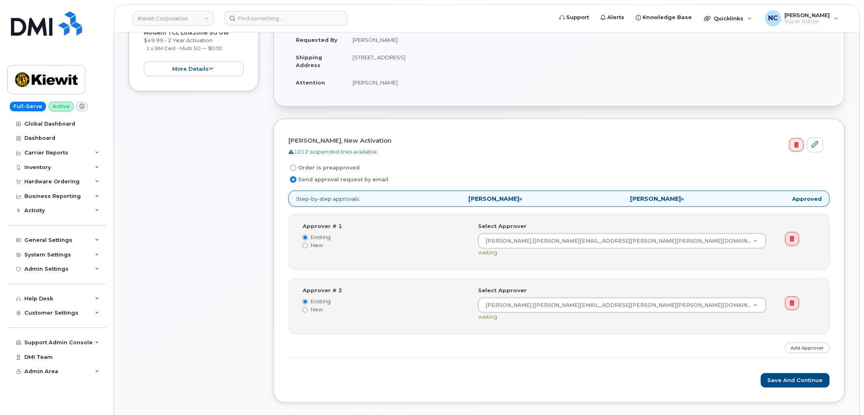
scroll to position [180, 0]
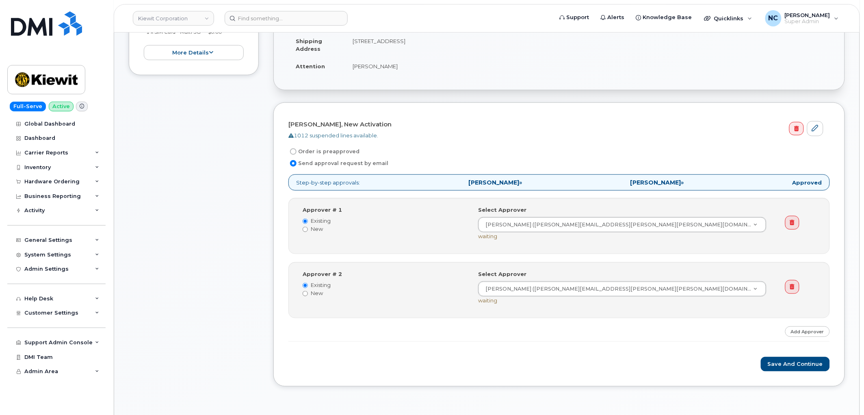
click at [342, 154] on label "Order is preapproved" at bounding box center [324, 152] width 71 height 10
click at [297, 154] on input "Order is preapproved" at bounding box center [293, 151] width 7 height 7
radio input "true"
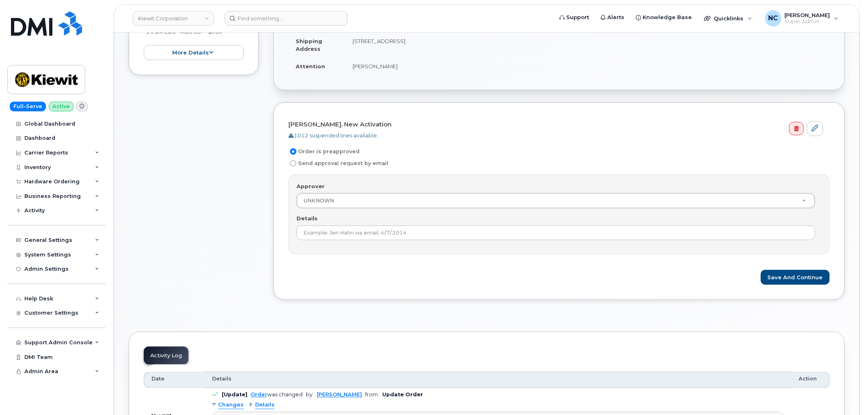
click at [341, 149] on label "Order is preapproved" at bounding box center [324, 152] width 71 height 10
click at [297, 149] on input "Order is preapproved" at bounding box center [293, 151] width 7 height 7
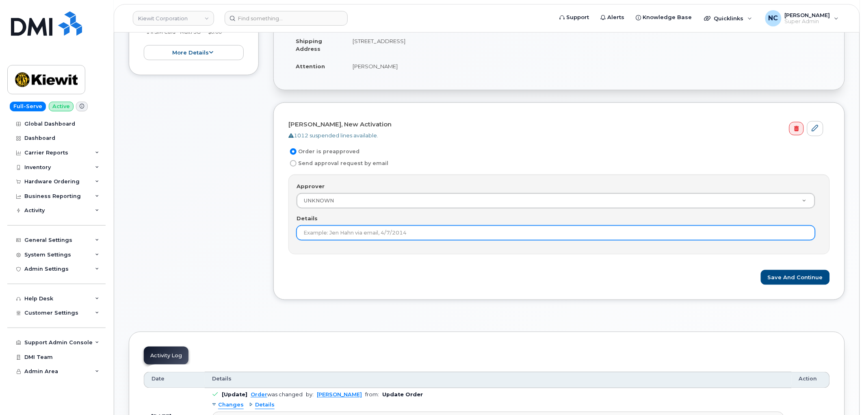
click at [338, 232] on input "Details" at bounding box center [556, 233] width 519 height 15
type input "Under $100"
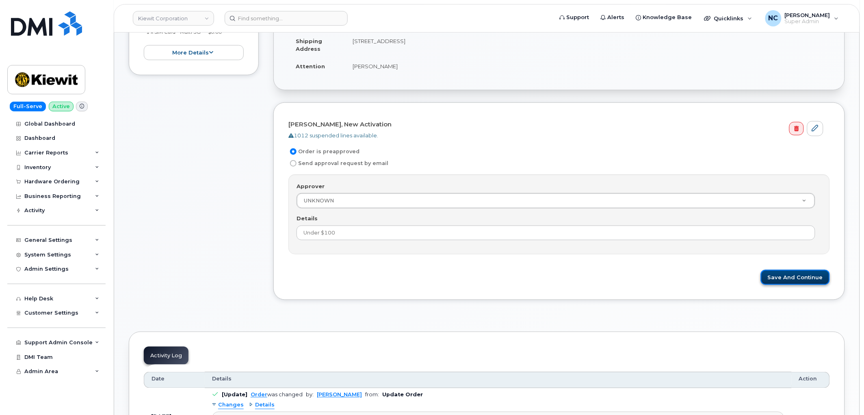
click at [782, 275] on button "Save and Continue" at bounding box center [795, 277] width 69 height 15
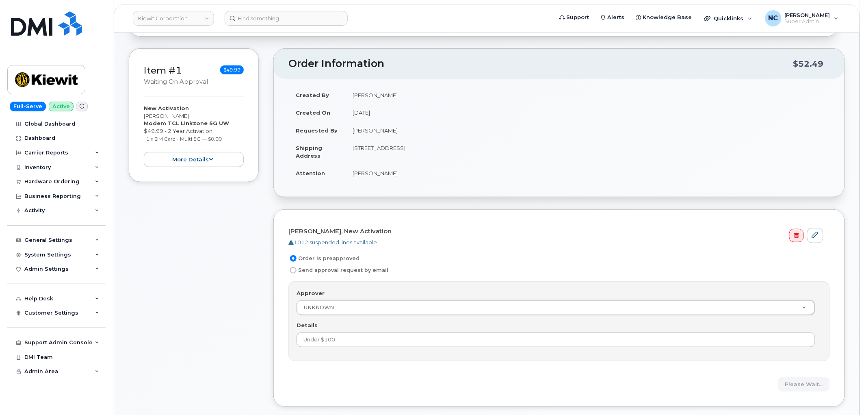
scroll to position [0, 0]
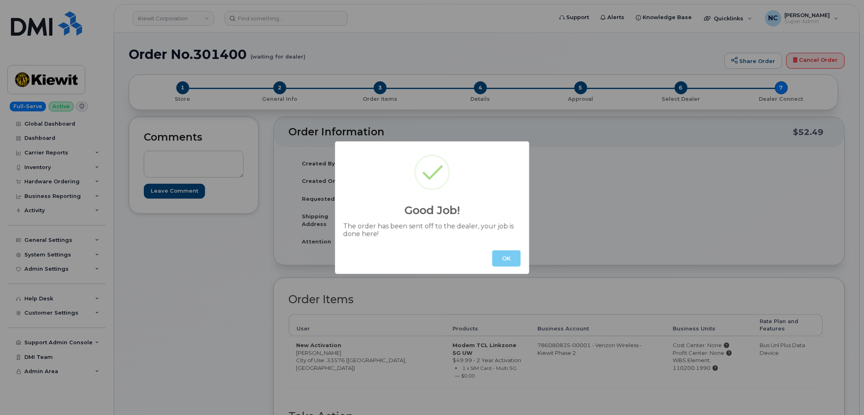
click at [508, 256] on button "OK" at bounding box center [507, 258] width 28 height 16
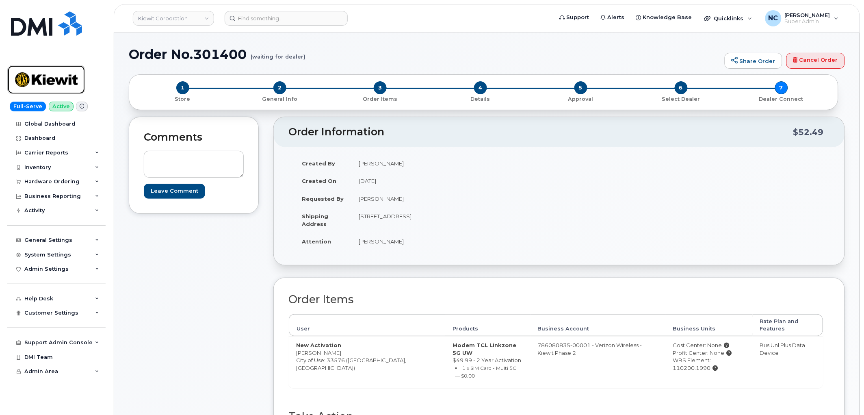
click at [67, 73] on img at bounding box center [46, 80] width 63 height 24
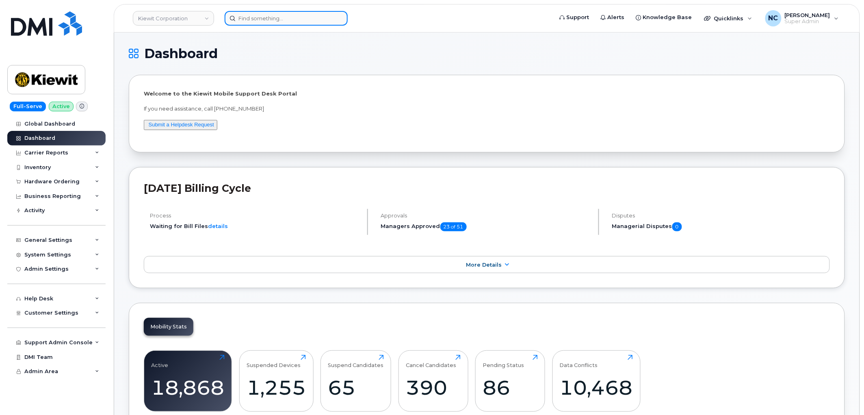
click at [251, 22] on input at bounding box center [286, 18] width 123 height 15
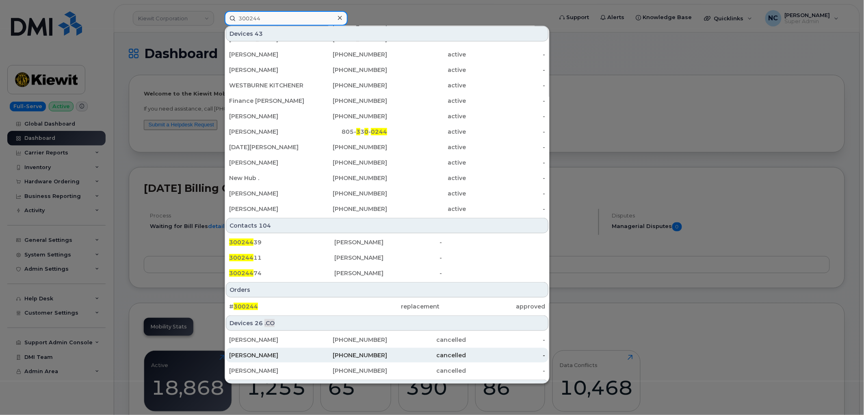
scroll to position [195, 0]
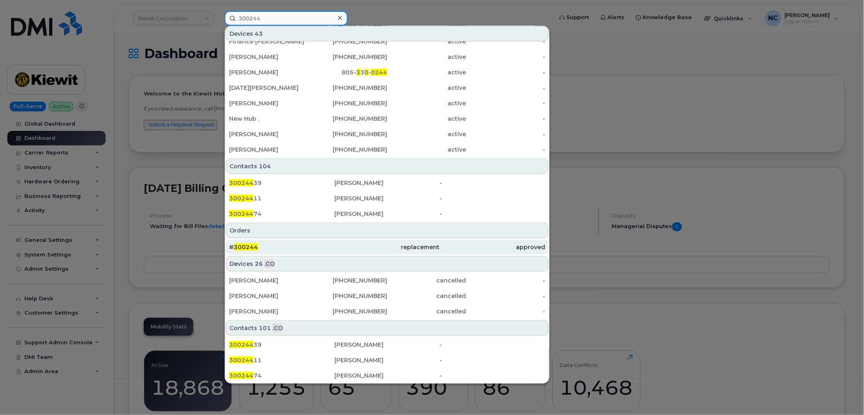
type input "300244"
click at [399, 248] on div "replacement" at bounding box center [386, 247] width 105 height 8
